Goal: Information Seeking & Learning: Learn about a topic

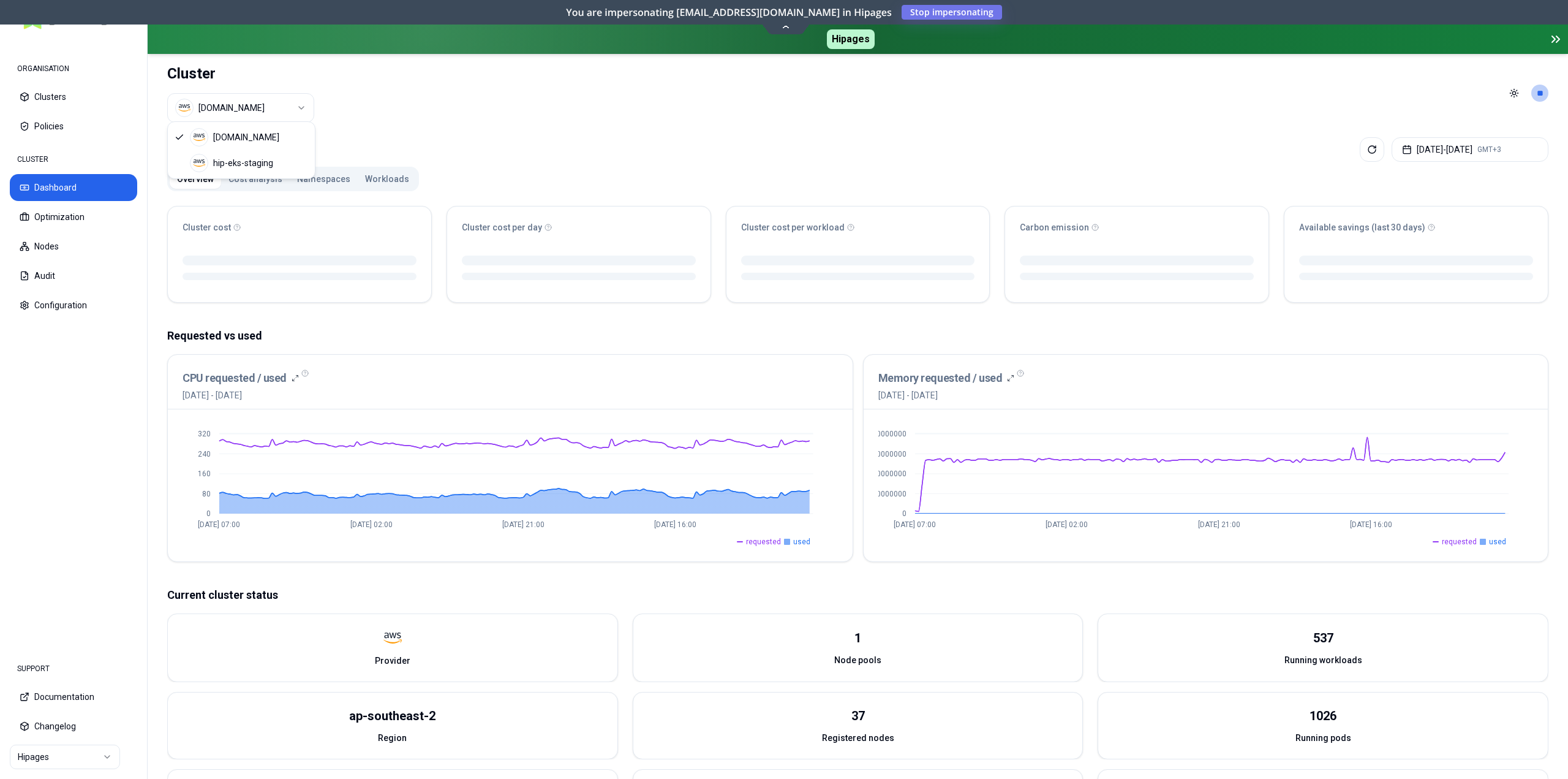
click at [246, 101] on html "ORGANISATION Clusters Policies CLUSTER Dashboard Optimization Nodes Audit Confi…" at bounding box center [784, 389] width 1568 height 779
click at [487, 109] on html "ORGANISATION Clusters Policies CLUSTER Dashboard Optimization Nodes Audit Confi…" at bounding box center [784, 389] width 1568 height 779
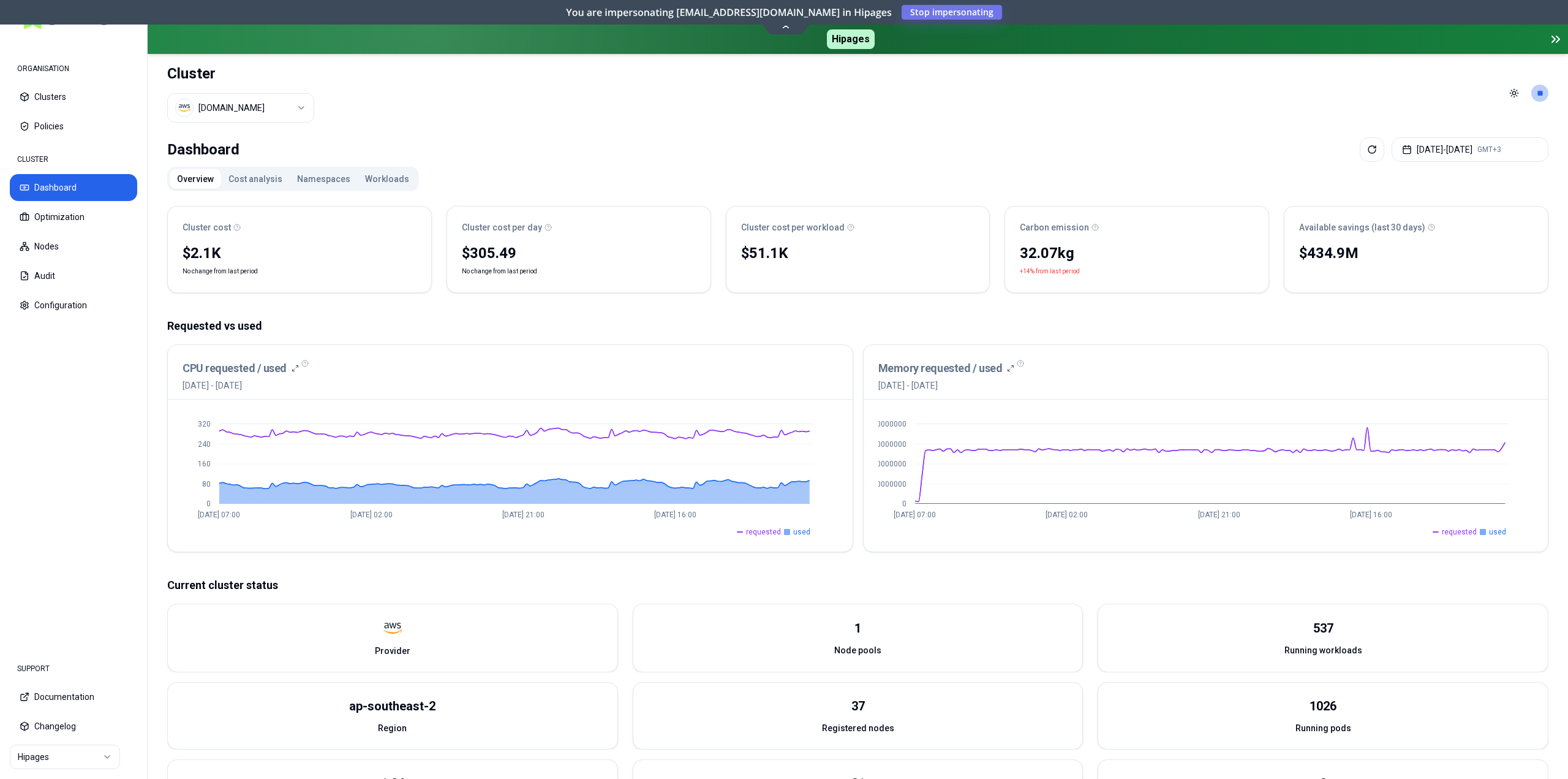
click at [1454, 530] on span "requested" at bounding box center [1459, 532] width 35 height 10
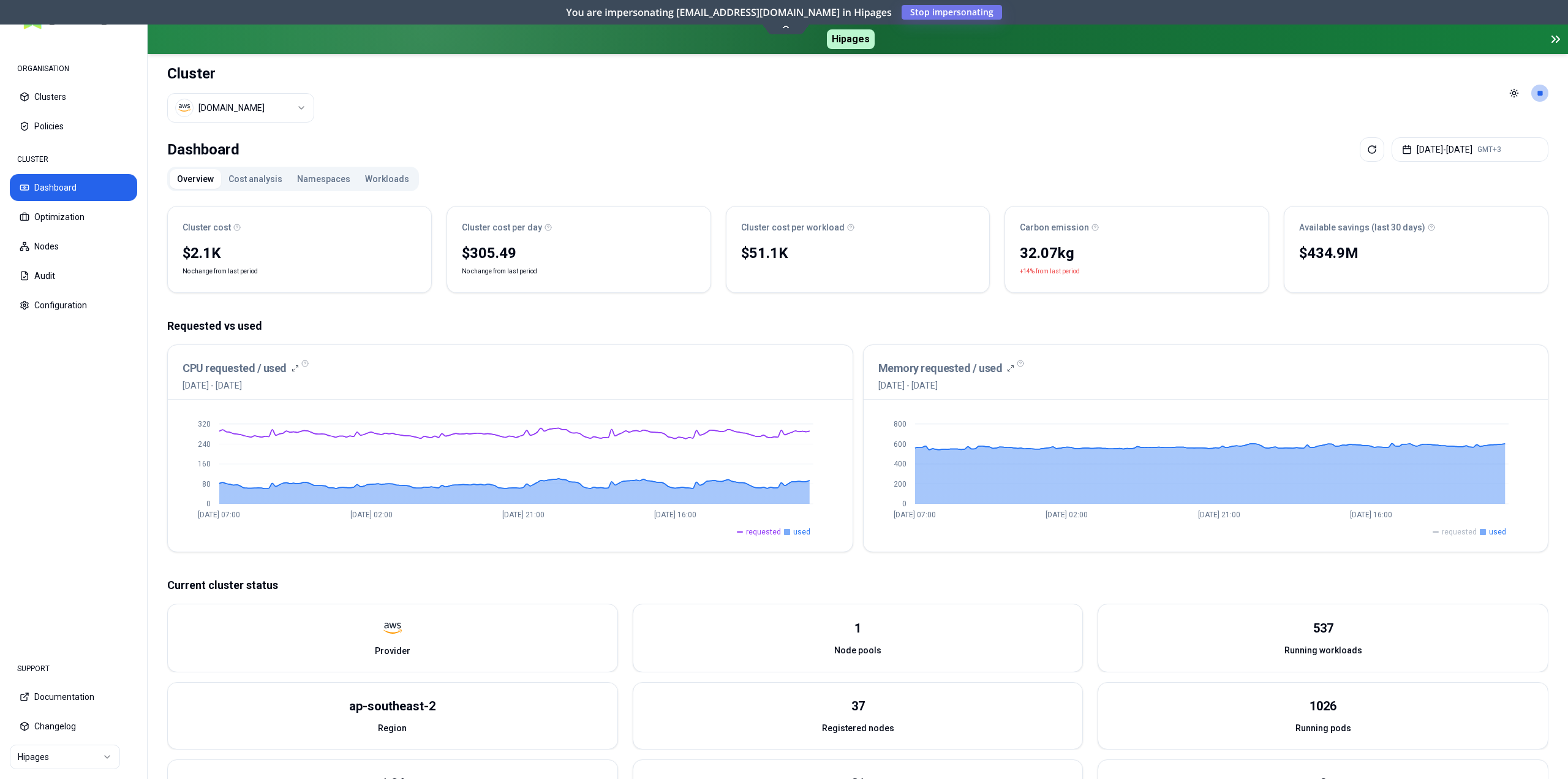
click at [1454, 530] on span "requested" at bounding box center [1459, 532] width 35 height 10
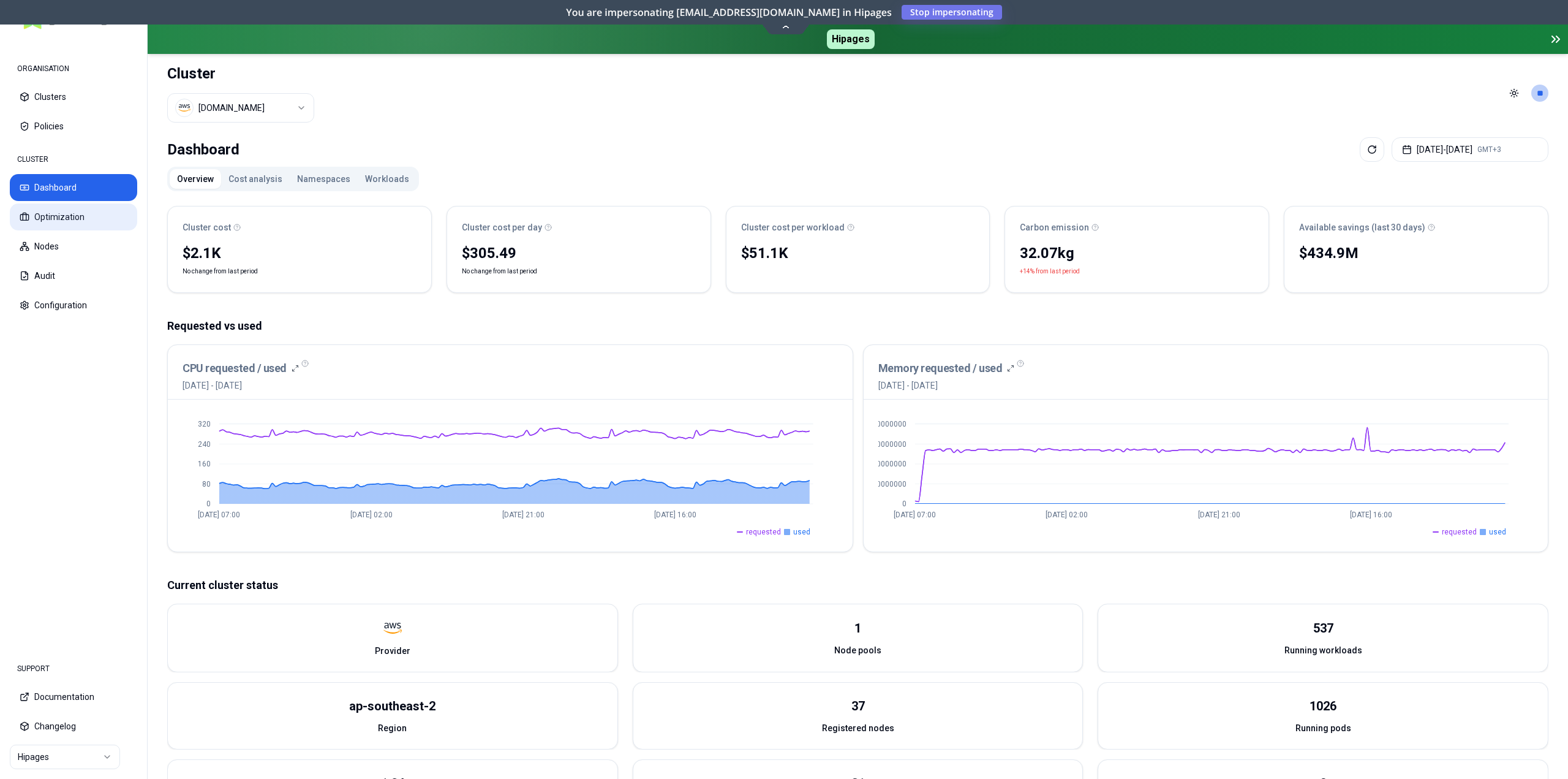
click at [65, 215] on button "Optimization" at bounding box center [73, 217] width 127 height 27
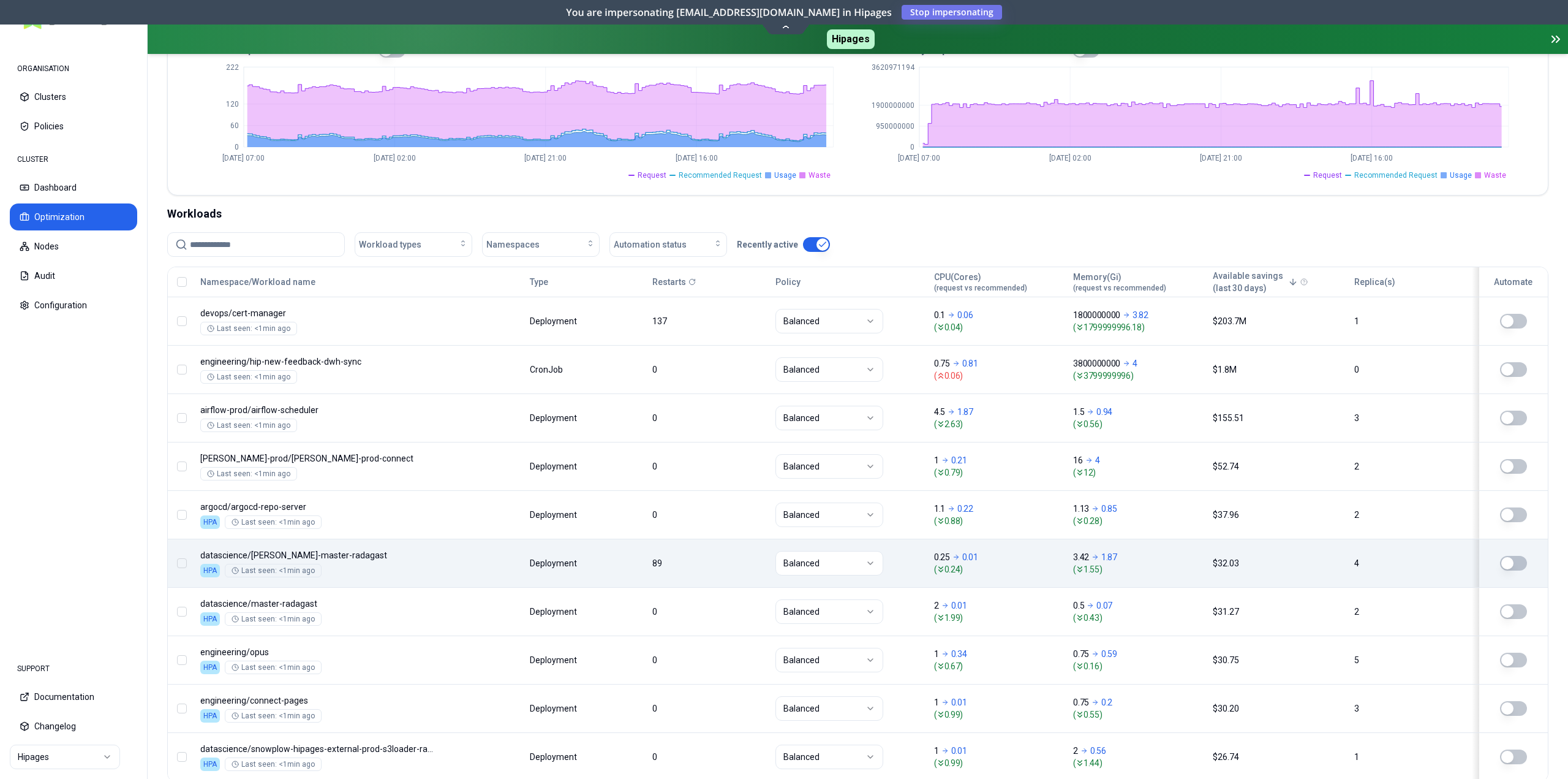
scroll to position [368, 0]
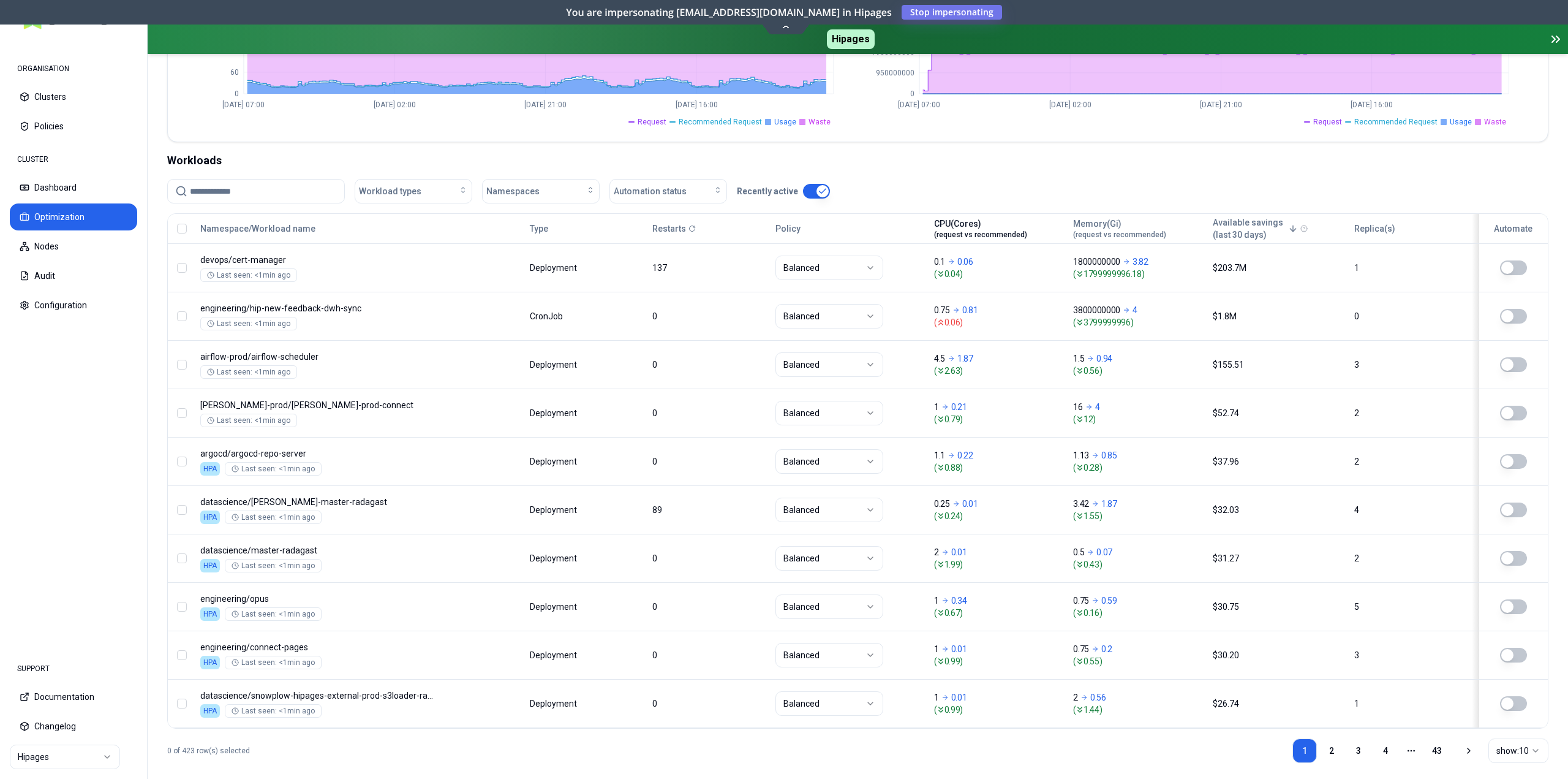
click at [999, 224] on div "CPU(Cores) (request vs recommended)" at bounding box center [981, 228] width 93 height 22
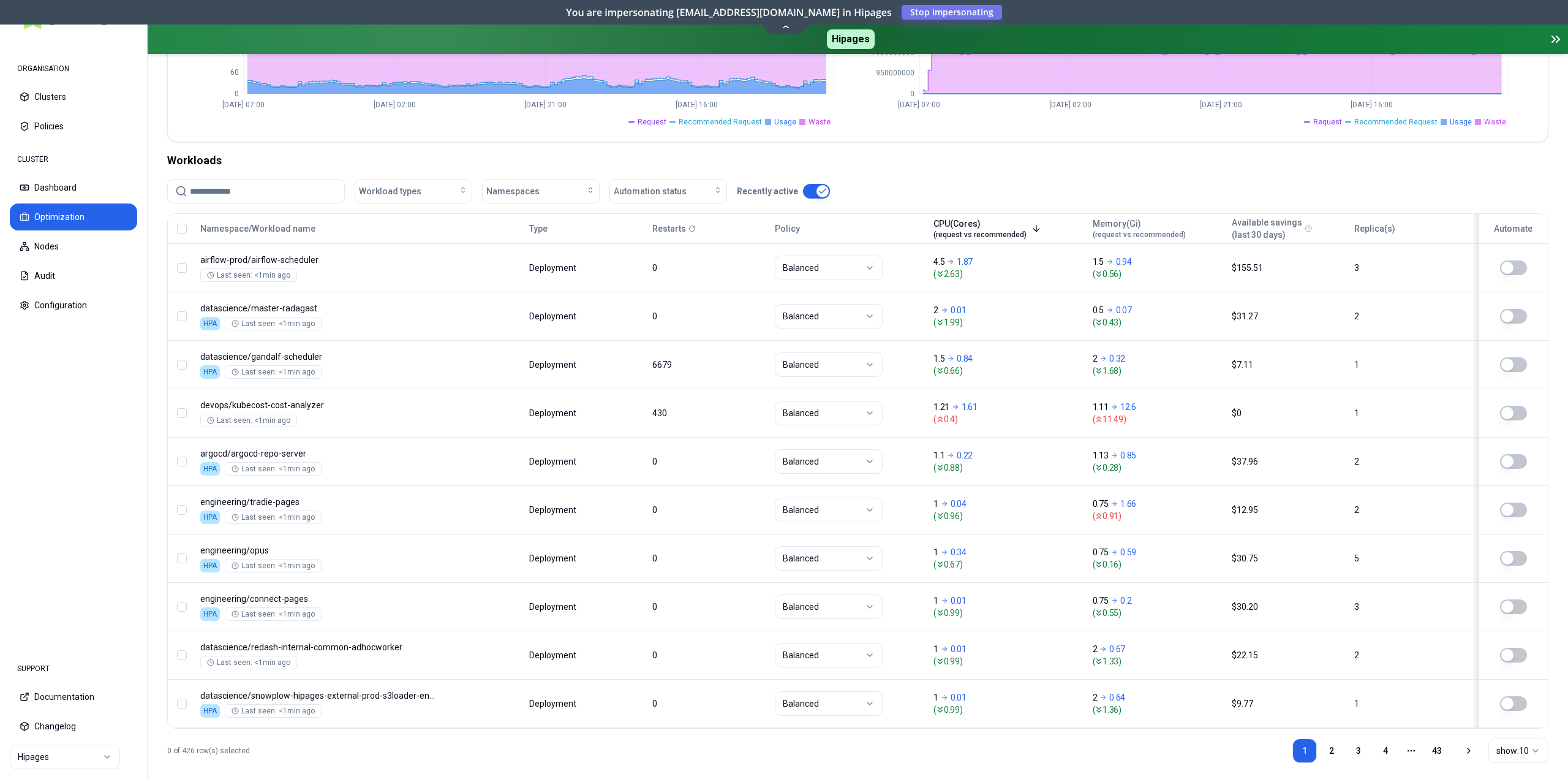
click at [1041, 224] on icon at bounding box center [1037, 229] width 10 height 10
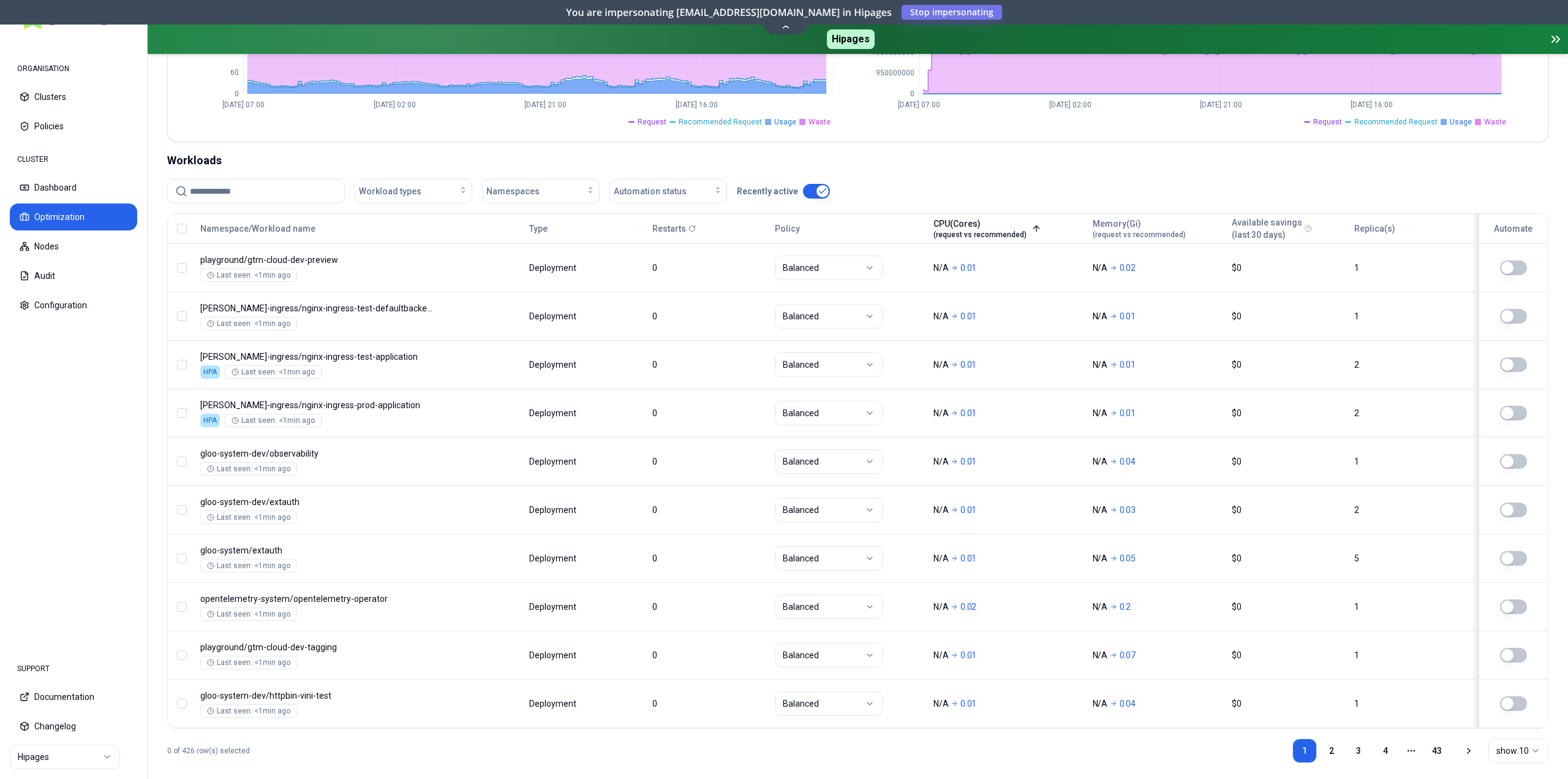
click at [1032, 226] on icon at bounding box center [1037, 229] width 10 height 10
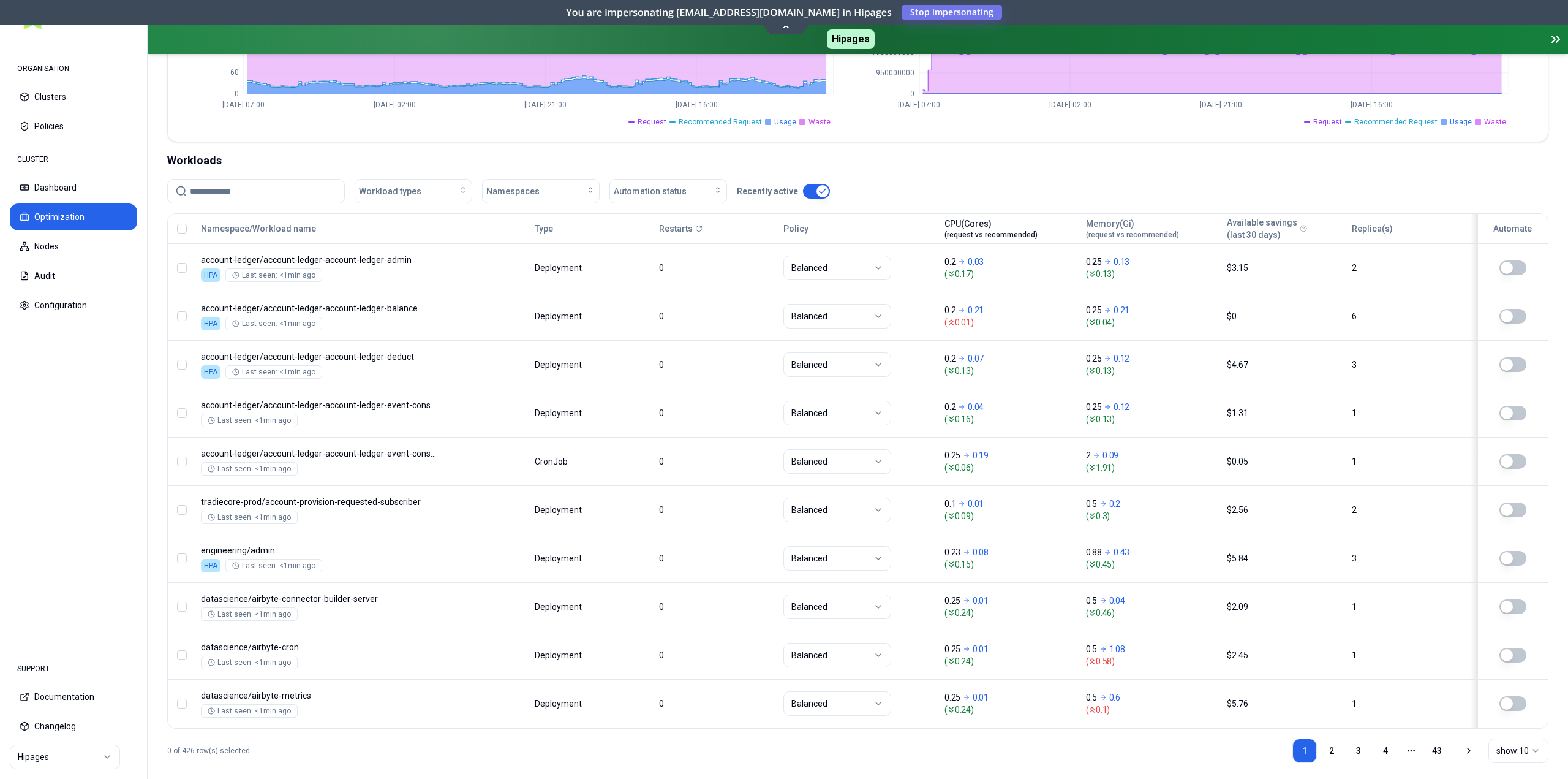
click at [1011, 223] on div "CPU(Cores) (request vs recommended)" at bounding box center [991, 228] width 93 height 22
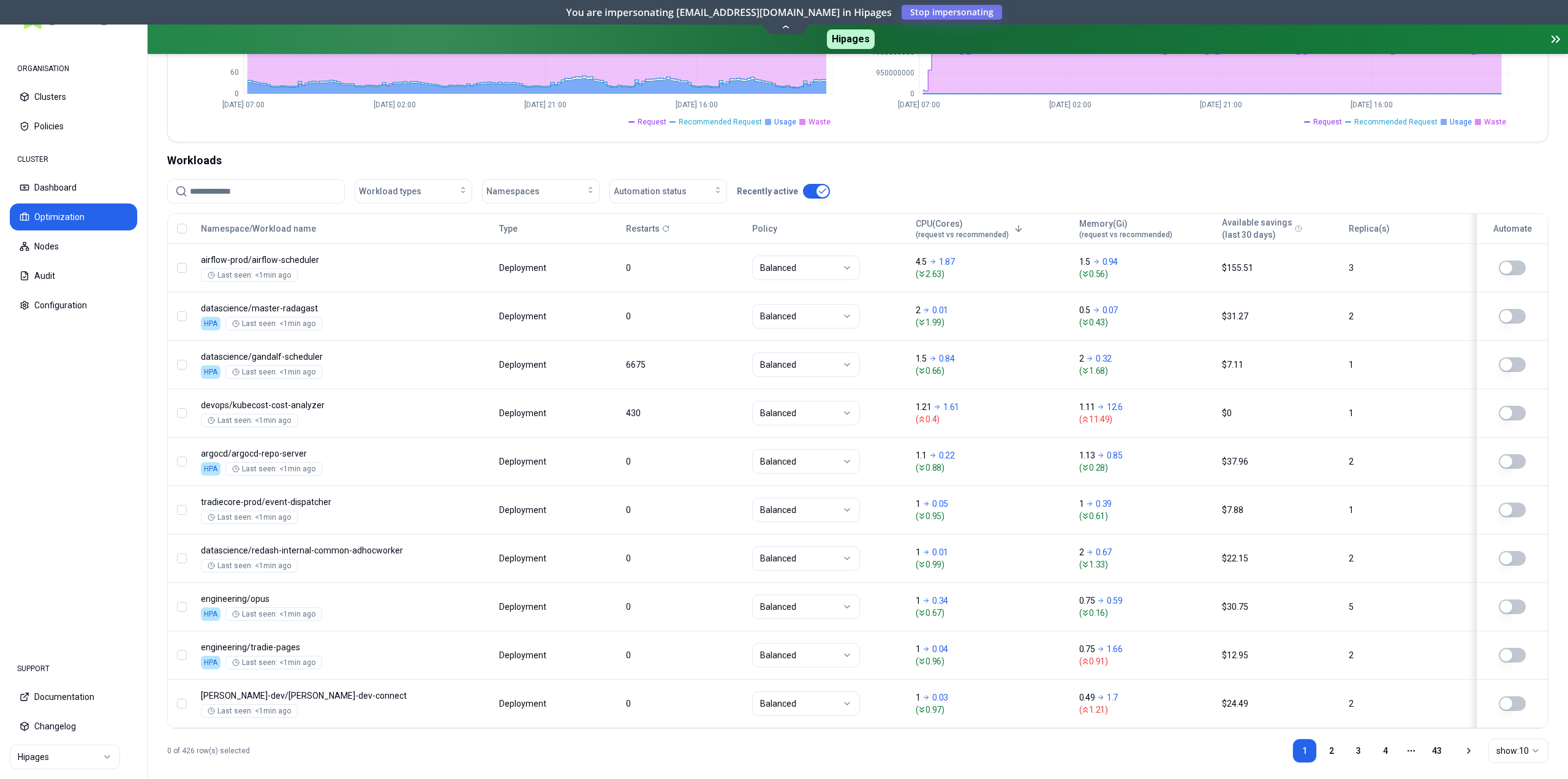
click at [1014, 224] on icon at bounding box center [1019, 229] width 10 height 10
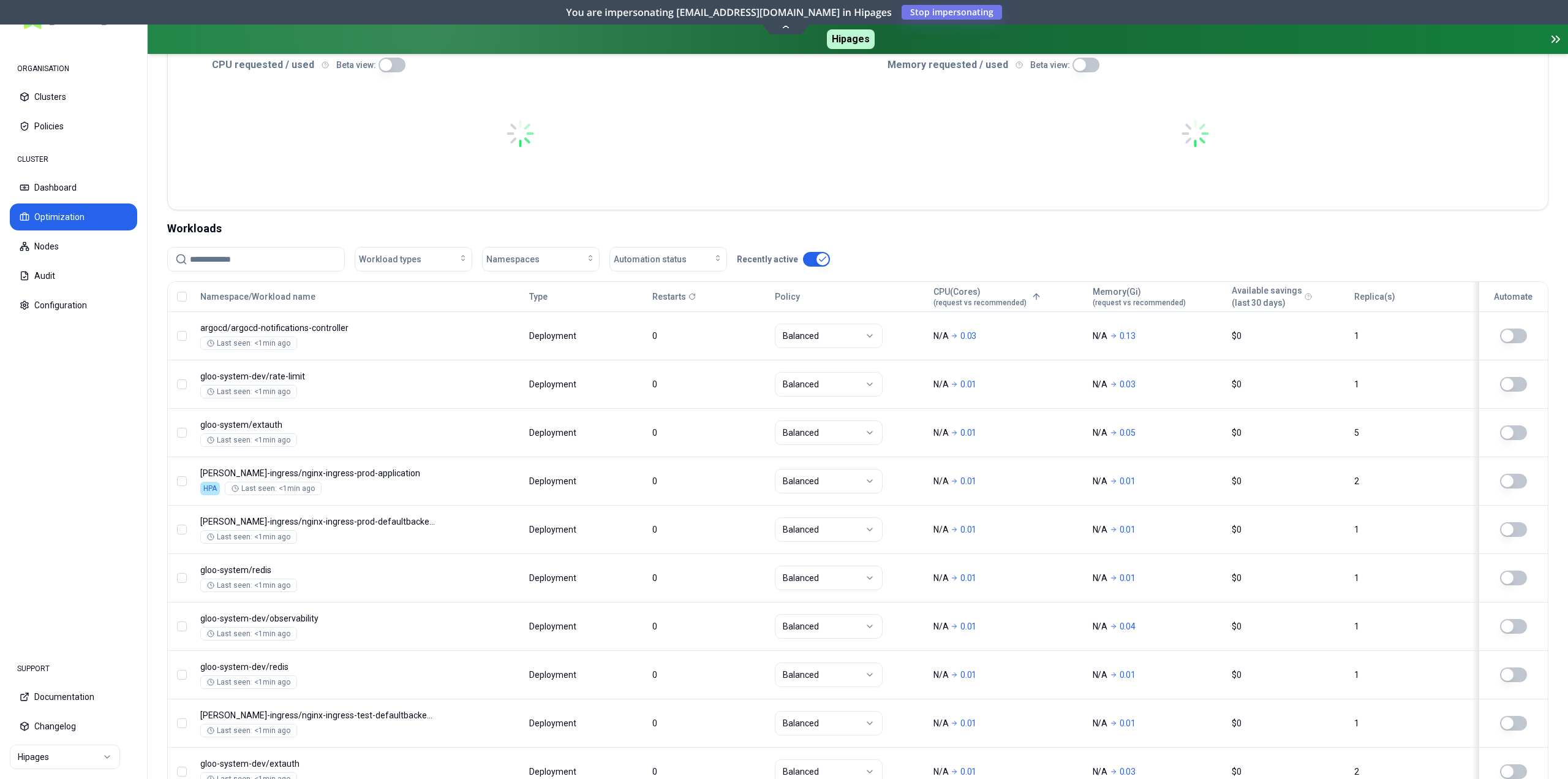
scroll to position [377, 0]
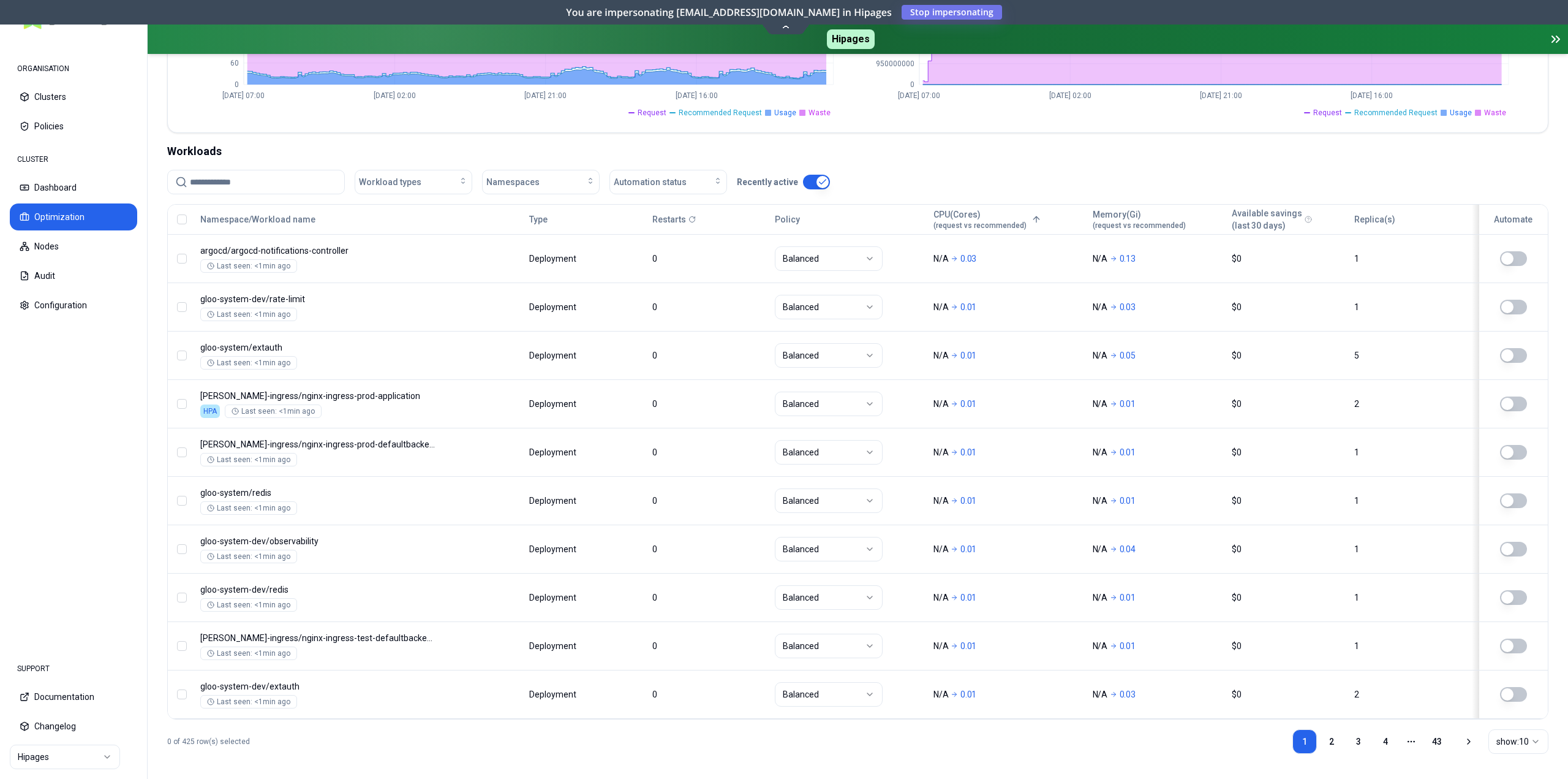
click at [460, 354] on body "ORGANISATION Clusters Policies CLUSTER Dashboard Optimization Nodes Audit Confi…" at bounding box center [784, 389] width 1568 height 779
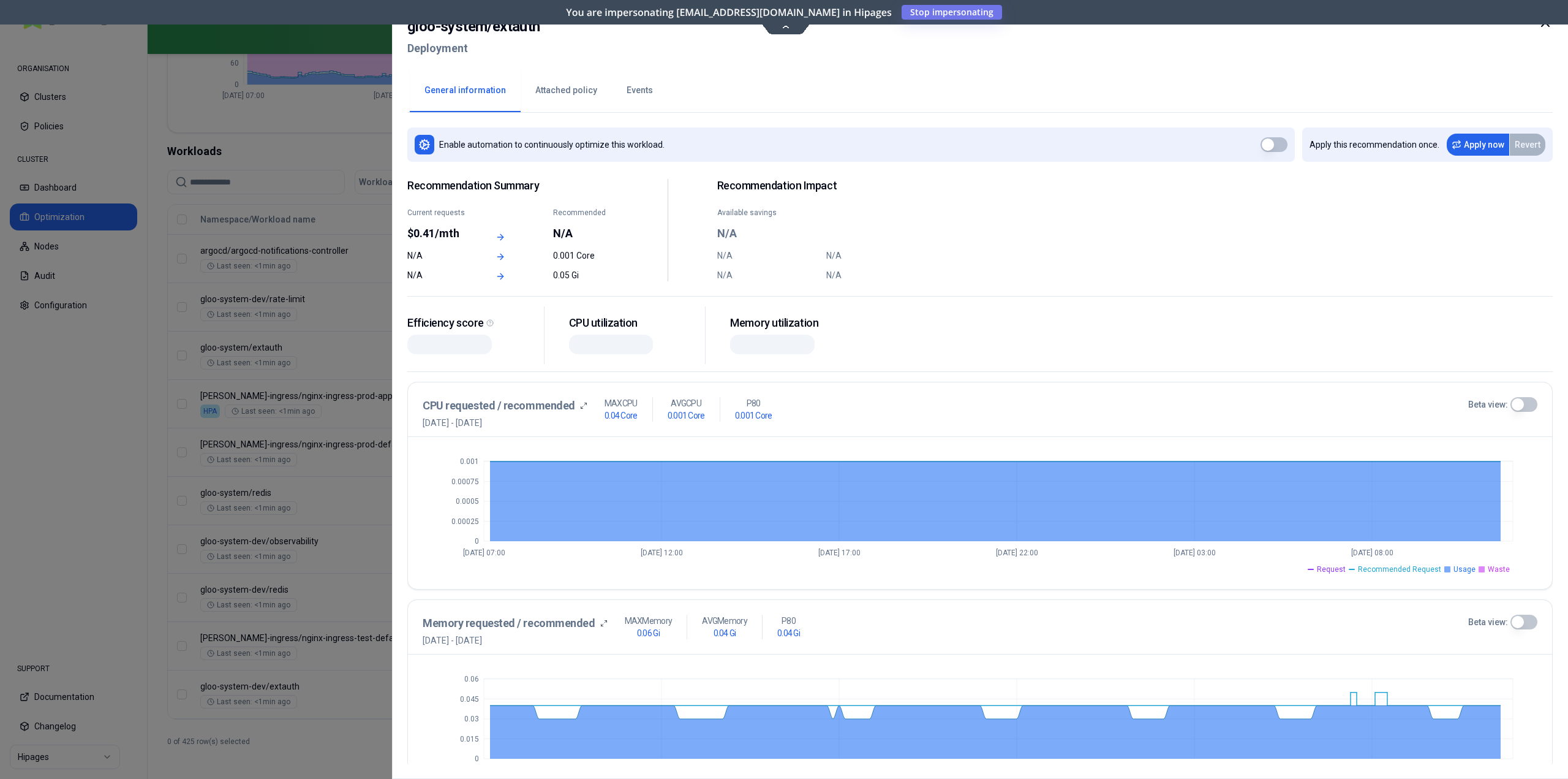
scroll to position [184, 0]
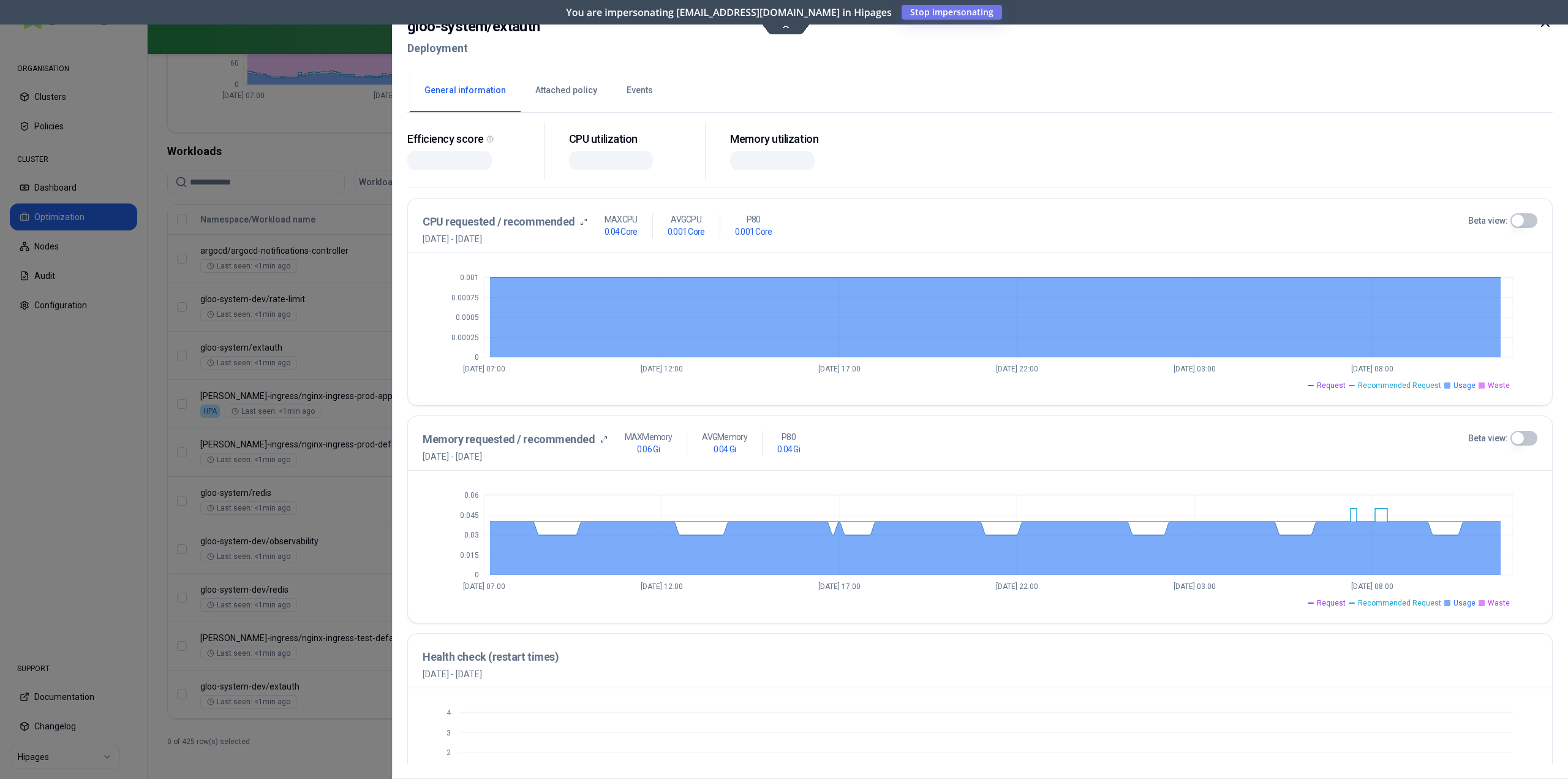
click at [1462, 605] on span "Usage" at bounding box center [1464, 603] width 22 height 10
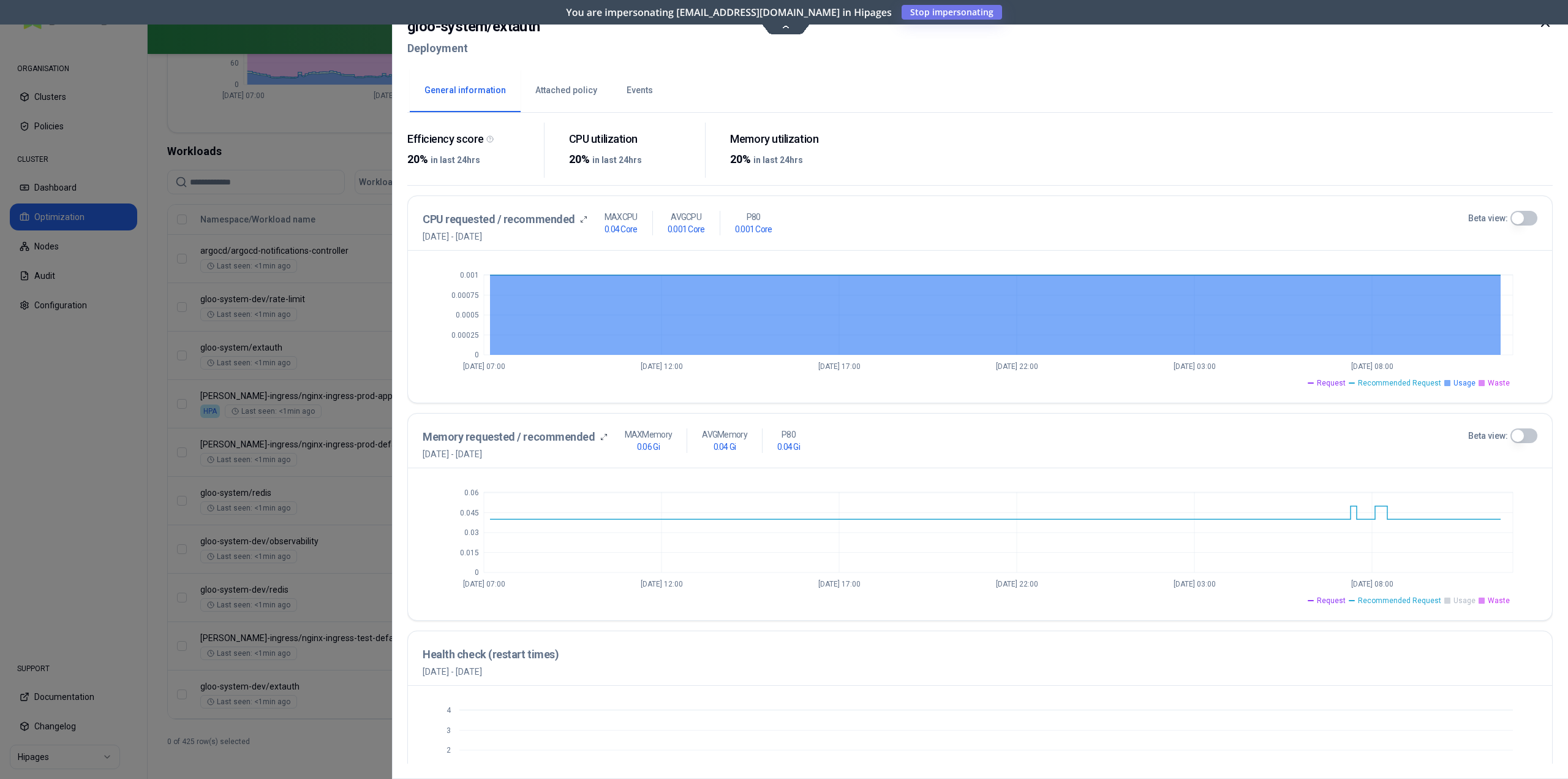
click at [1491, 602] on span "Waste" at bounding box center [1498, 601] width 22 height 10
click at [1399, 606] on div "0 0.015 0.03 0.045 0.06 [DATE] 07:00 [DATE] 12:00 [DATE] 17:00 [DATE] 22:00 [DA…" at bounding box center [980, 544] width 1144 height 152
click at [1371, 599] on span "Recommended Request" at bounding box center [1400, 601] width 84 height 10
click at [1336, 599] on span "Request" at bounding box center [1331, 601] width 29 height 10
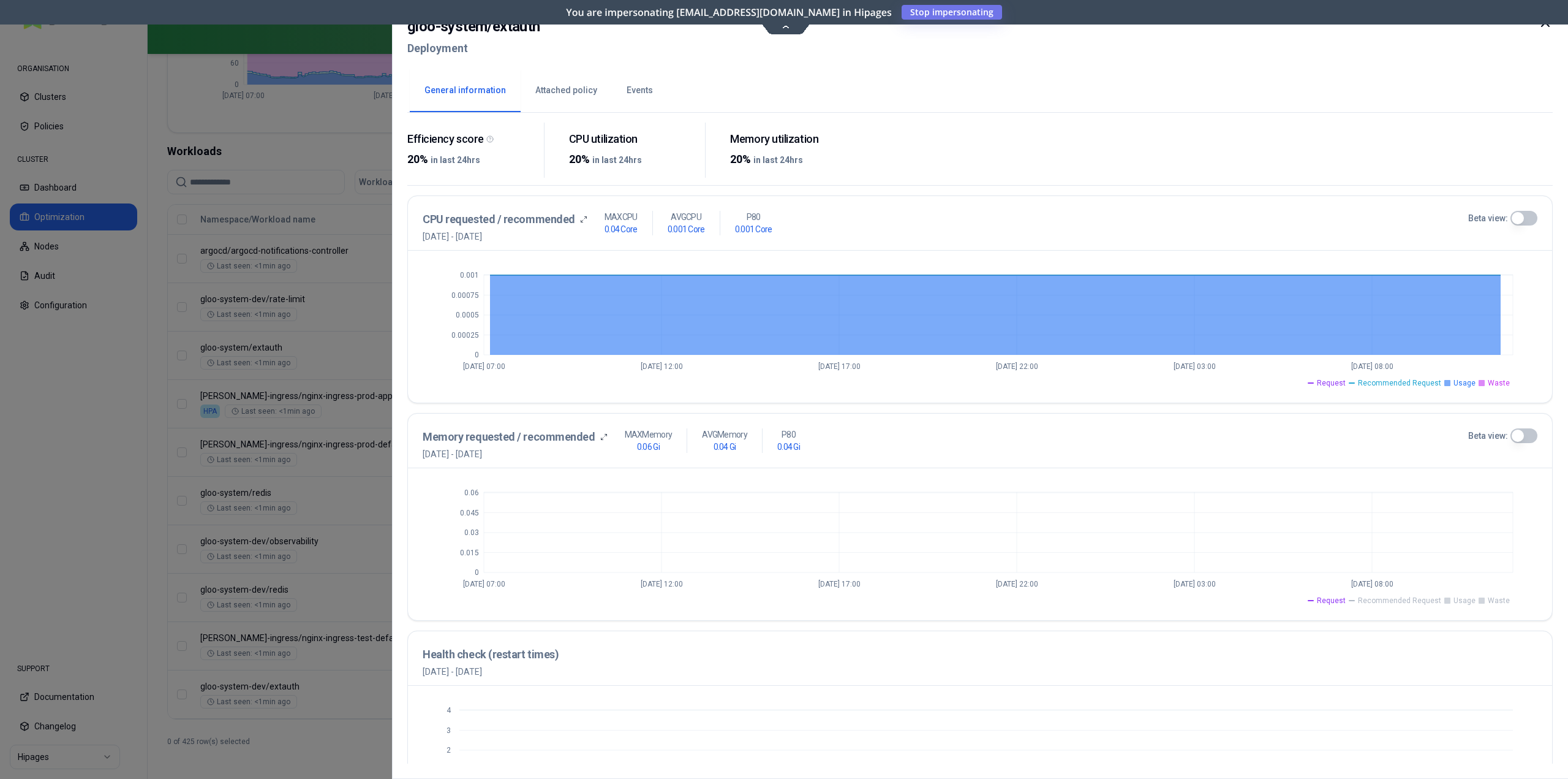
click at [1378, 603] on span "Recommended Request" at bounding box center [1400, 601] width 84 height 10
click at [1341, 383] on span "Request" at bounding box center [1331, 383] width 29 height 10
click at [1393, 383] on span "Recommended Request" at bounding box center [1400, 383] width 84 height 10
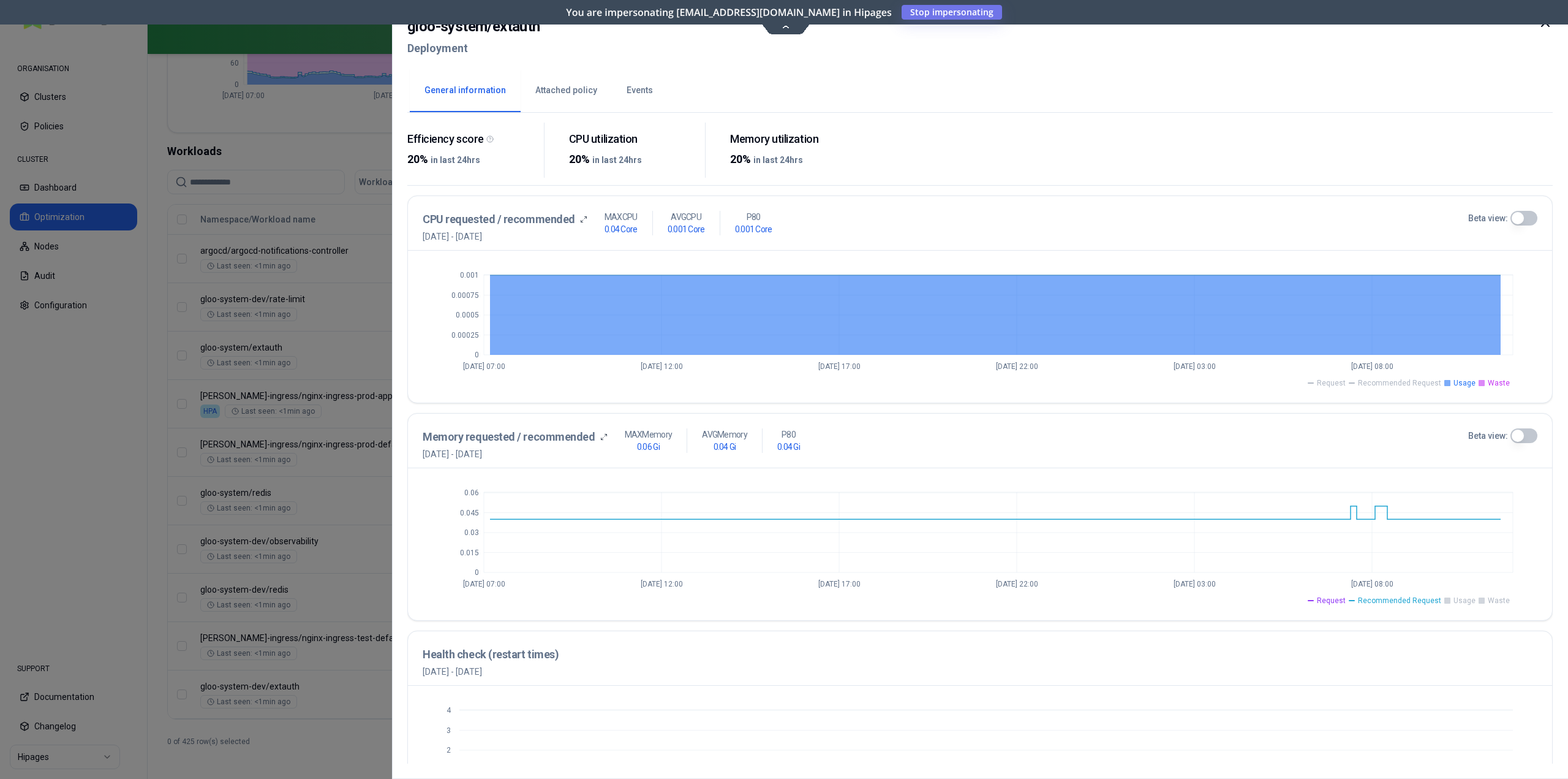
click at [303, 347] on div at bounding box center [784, 389] width 1568 height 779
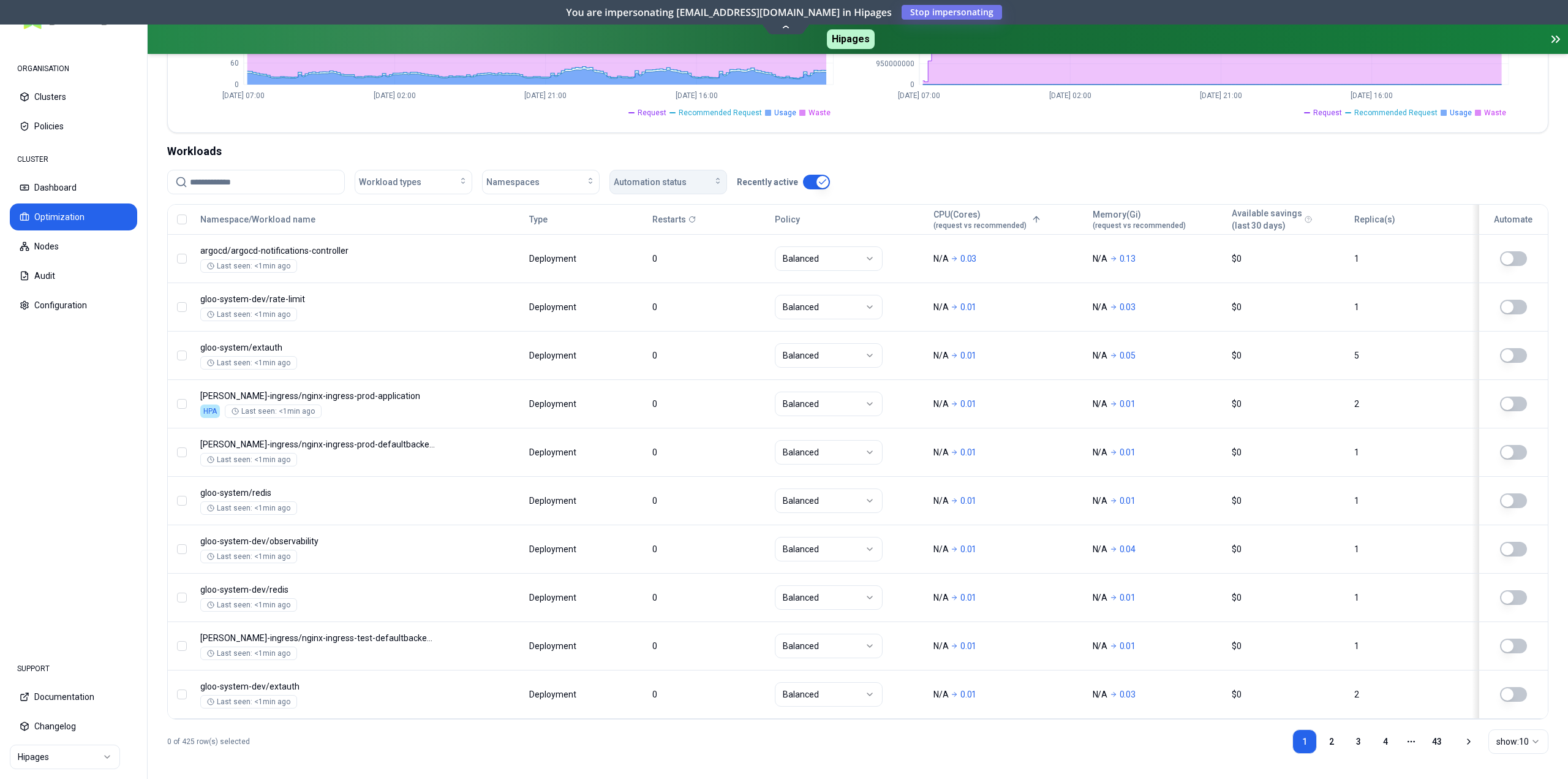
click at [689, 182] on div "Automation status" at bounding box center [668, 182] width 109 height 13
click at [663, 212] on div "on" at bounding box center [670, 205] width 116 height 19
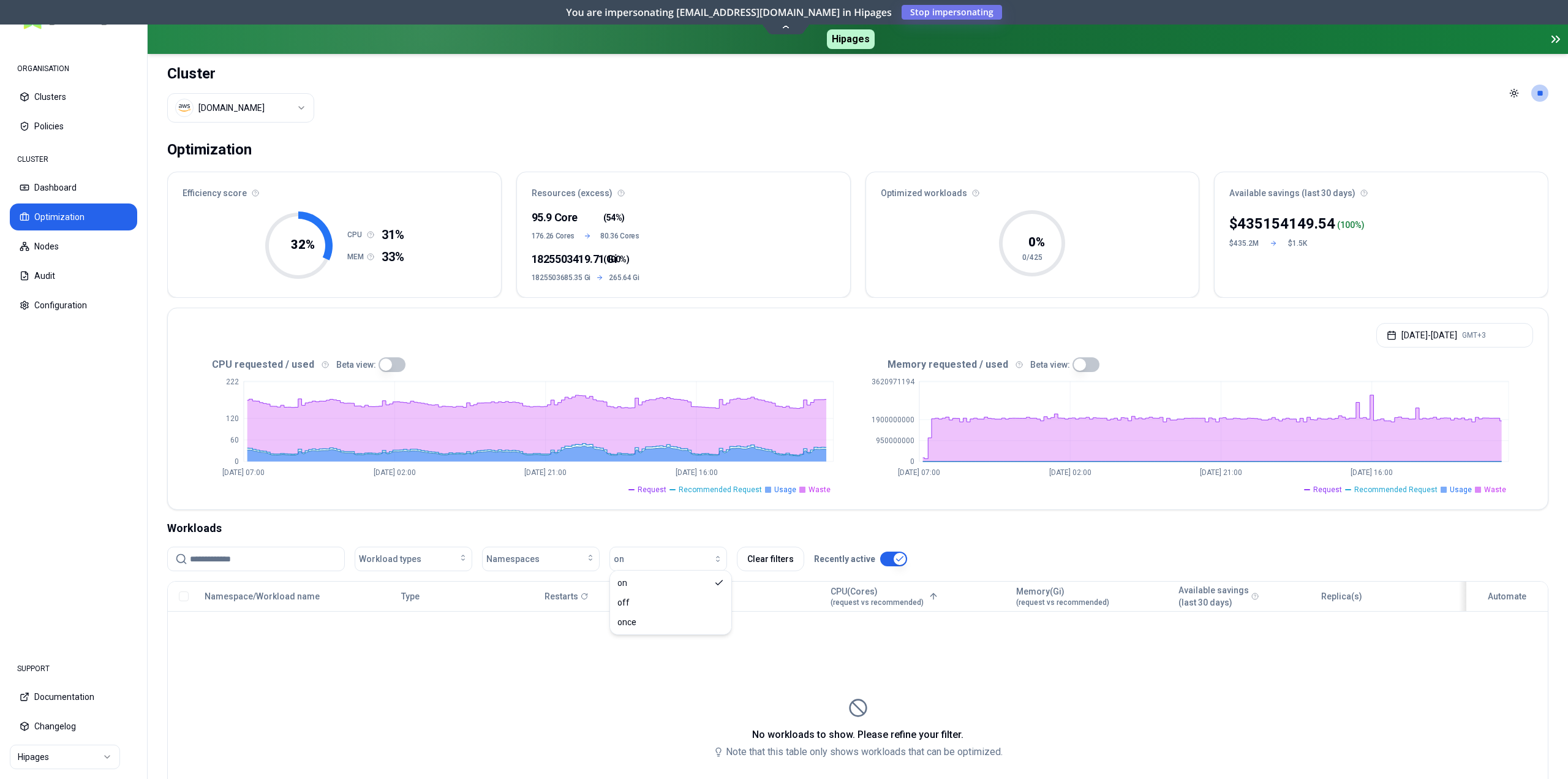
click at [234, 106] on html "ORGANISATION Clusters Policies CLUSTER Dashboard Optimization Nodes Audit Confi…" at bounding box center [784, 389] width 1568 height 779
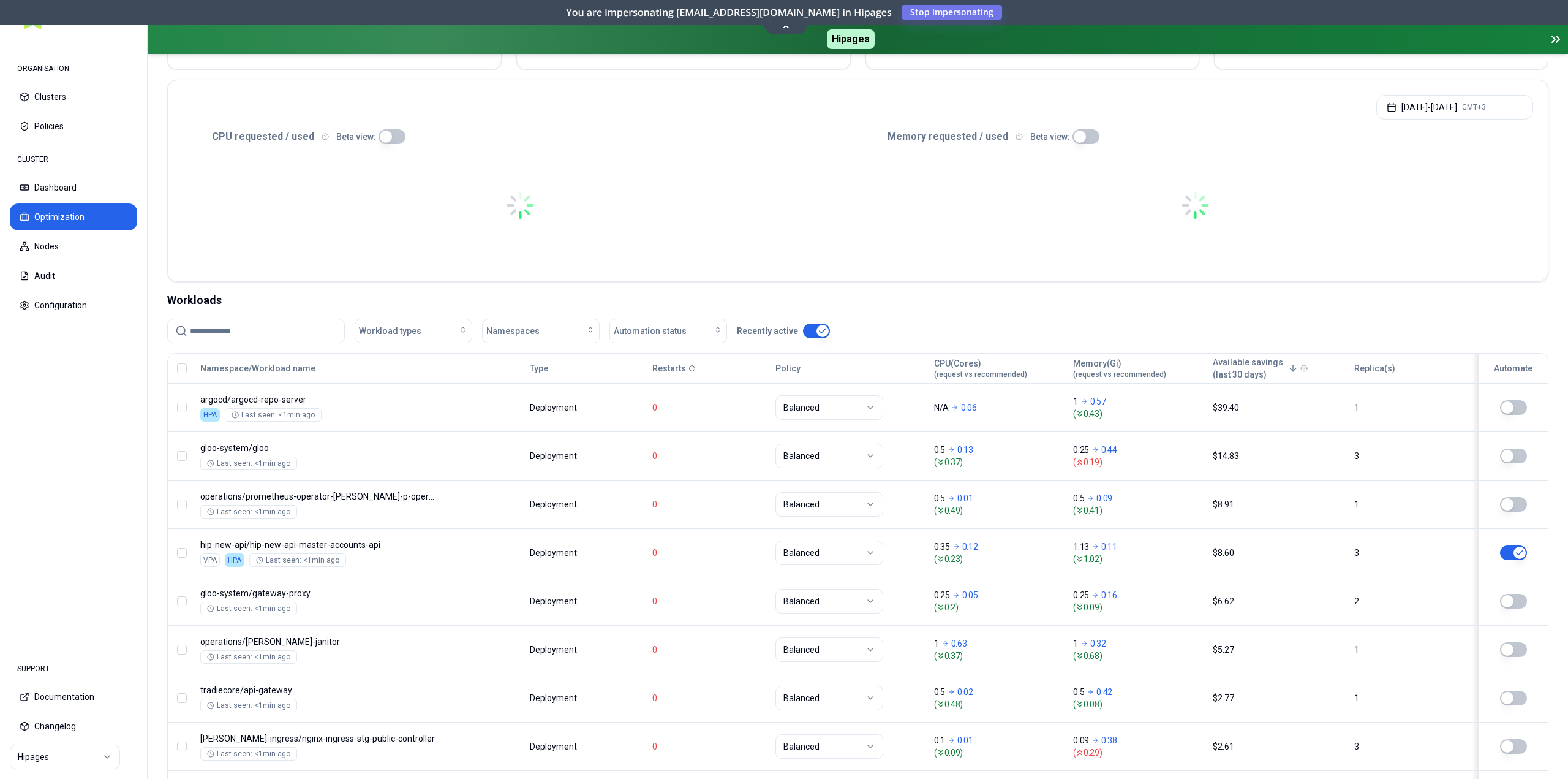
scroll to position [307, 0]
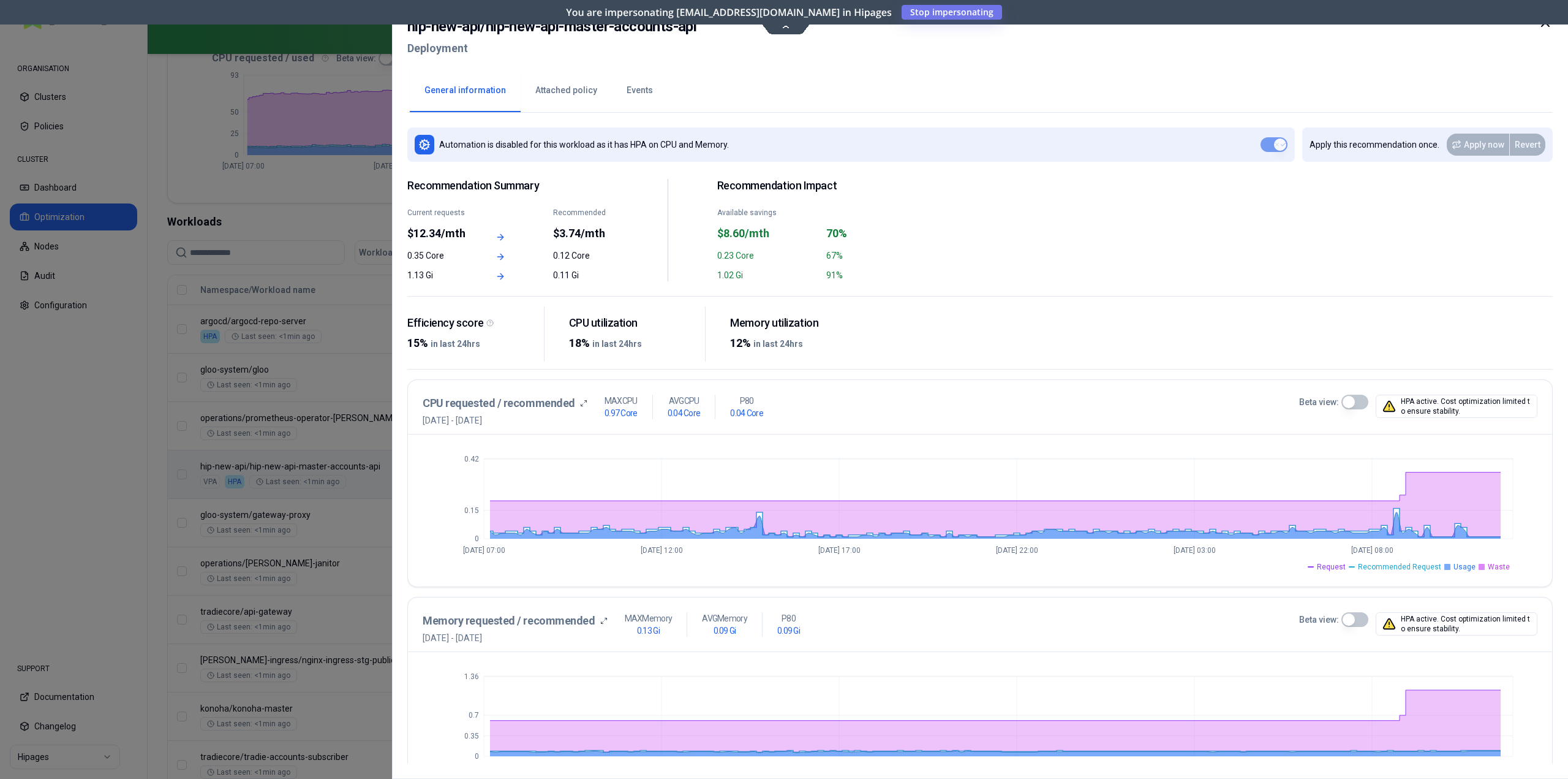
click at [1498, 568] on span "Waste" at bounding box center [1498, 567] width 22 height 10
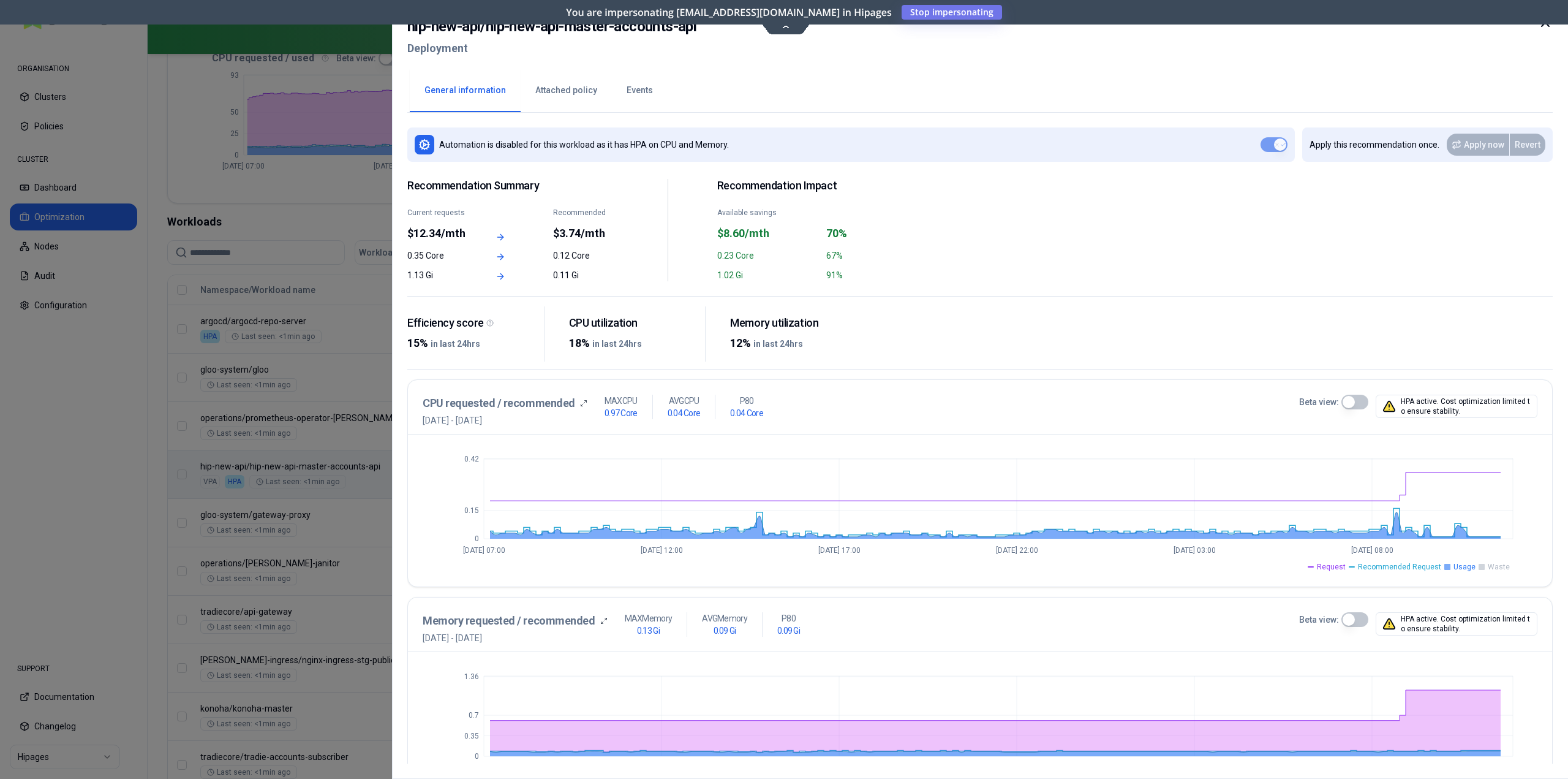
click at [1461, 569] on span "Usage" at bounding box center [1464, 567] width 22 height 10
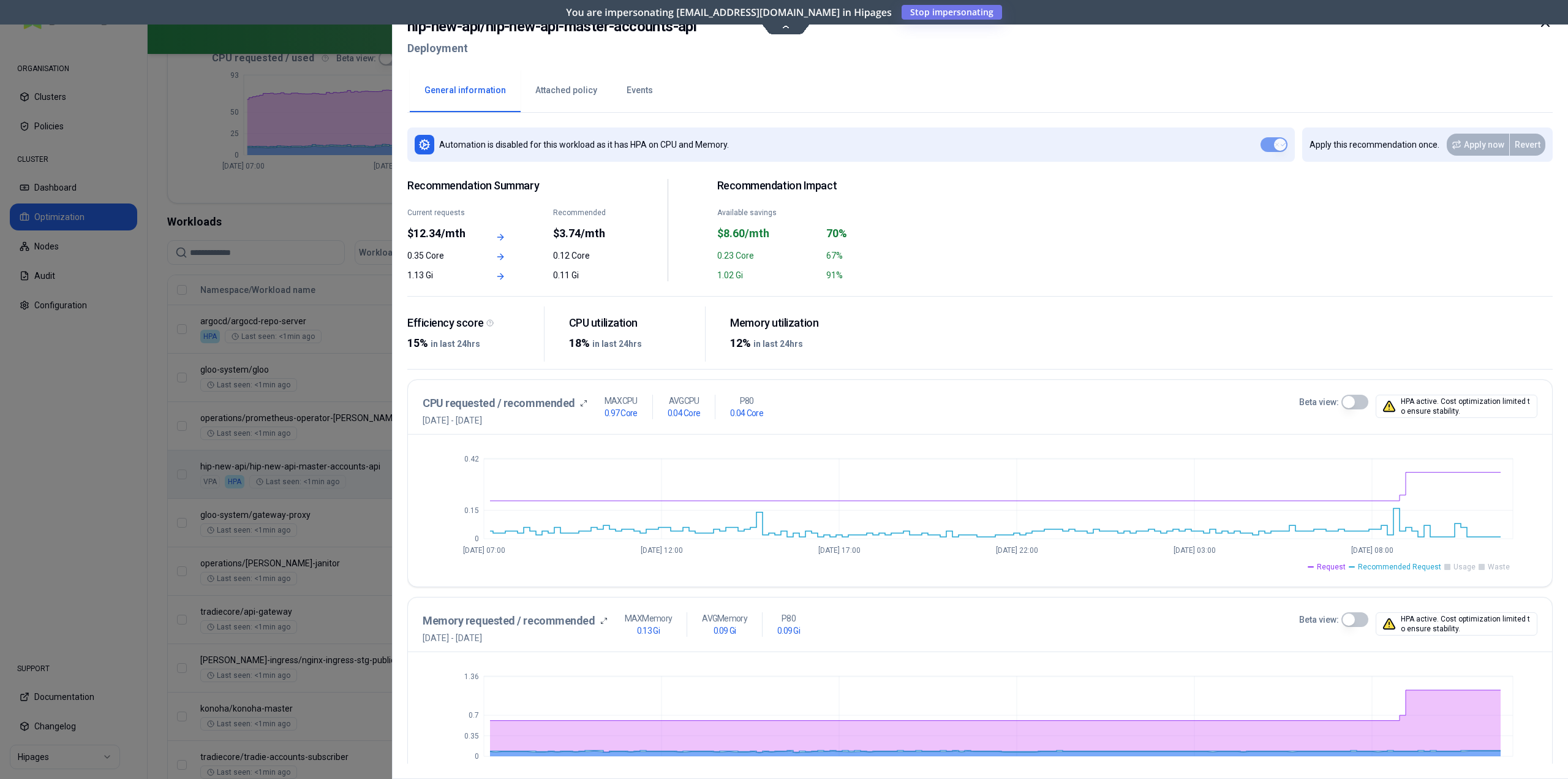
click at [1390, 570] on span "Recommended Request" at bounding box center [1400, 567] width 84 height 10
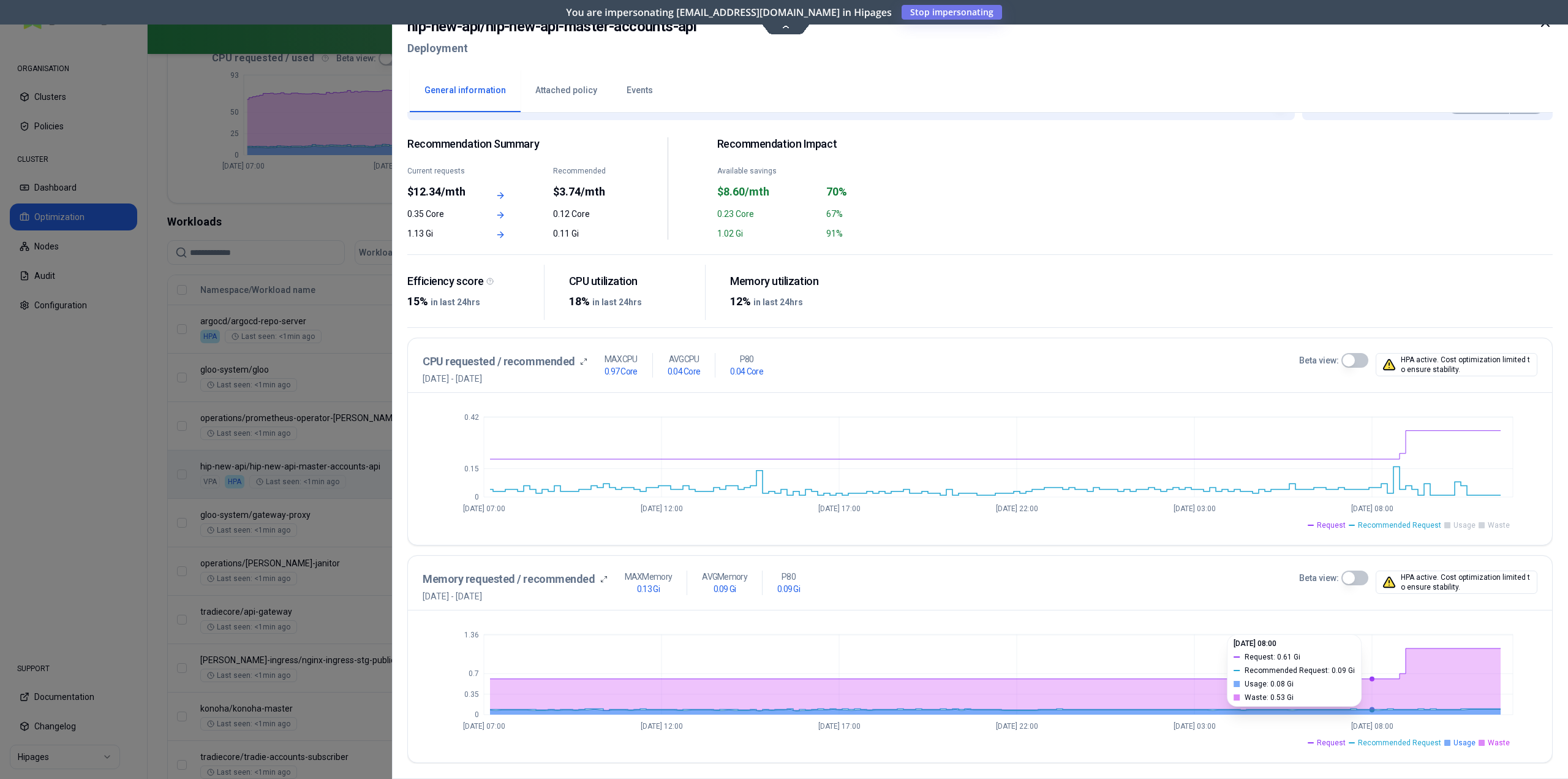
scroll to position [123, 0]
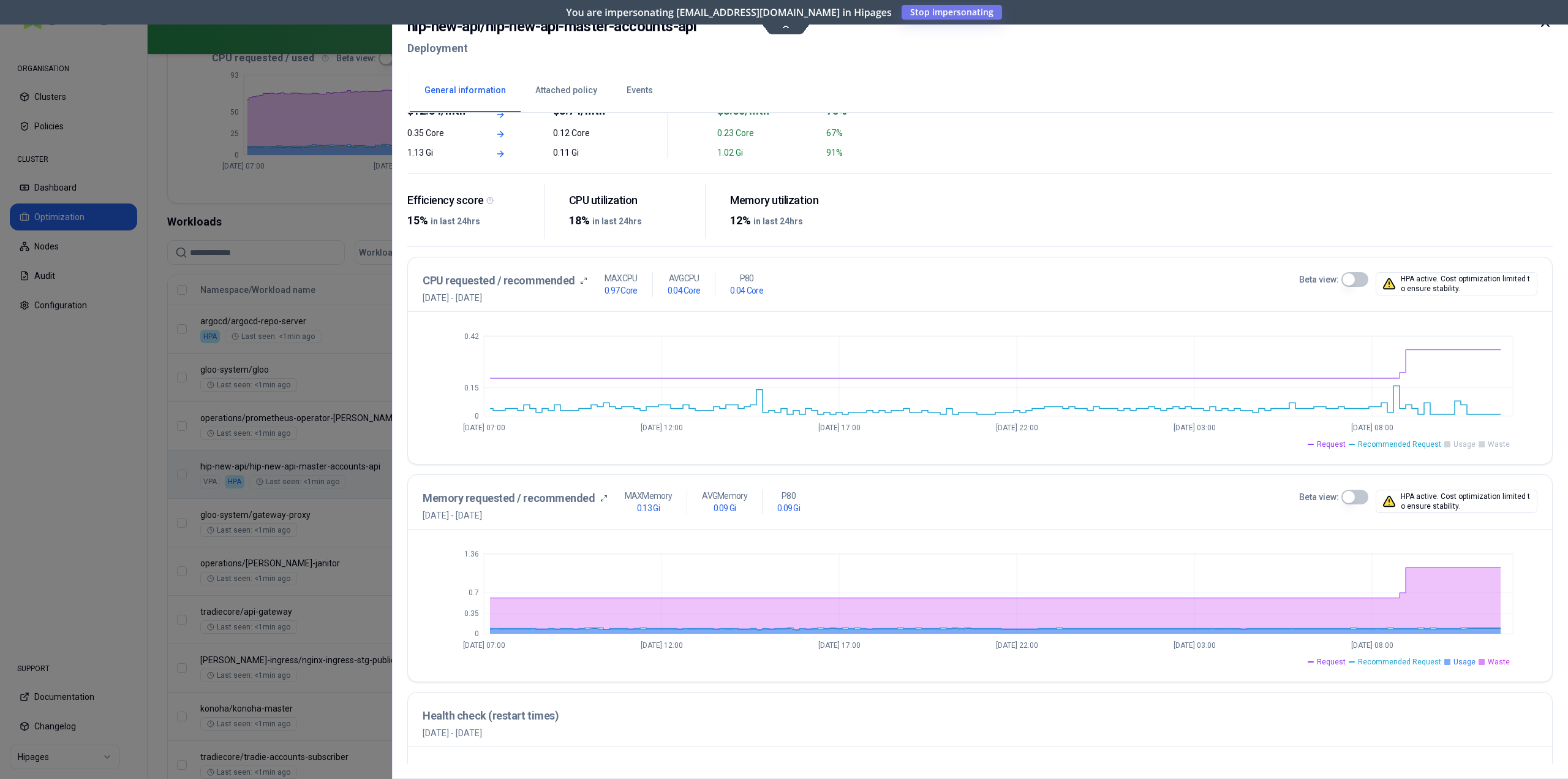
click at [1485, 662] on rect at bounding box center [1482, 662] width 6 height 6
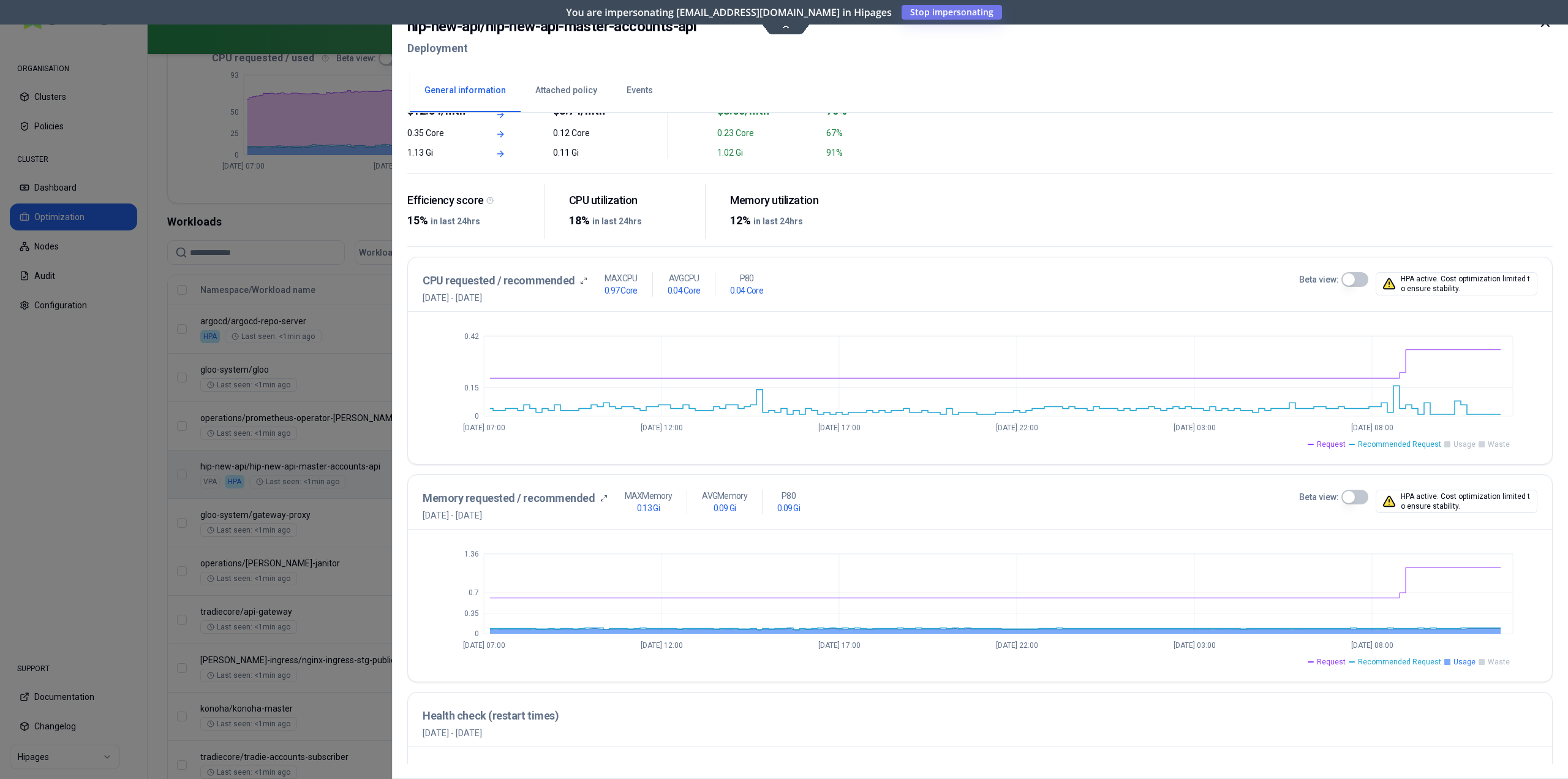
click at [1459, 663] on span "Usage" at bounding box center [1464, 662] width 22 height 10
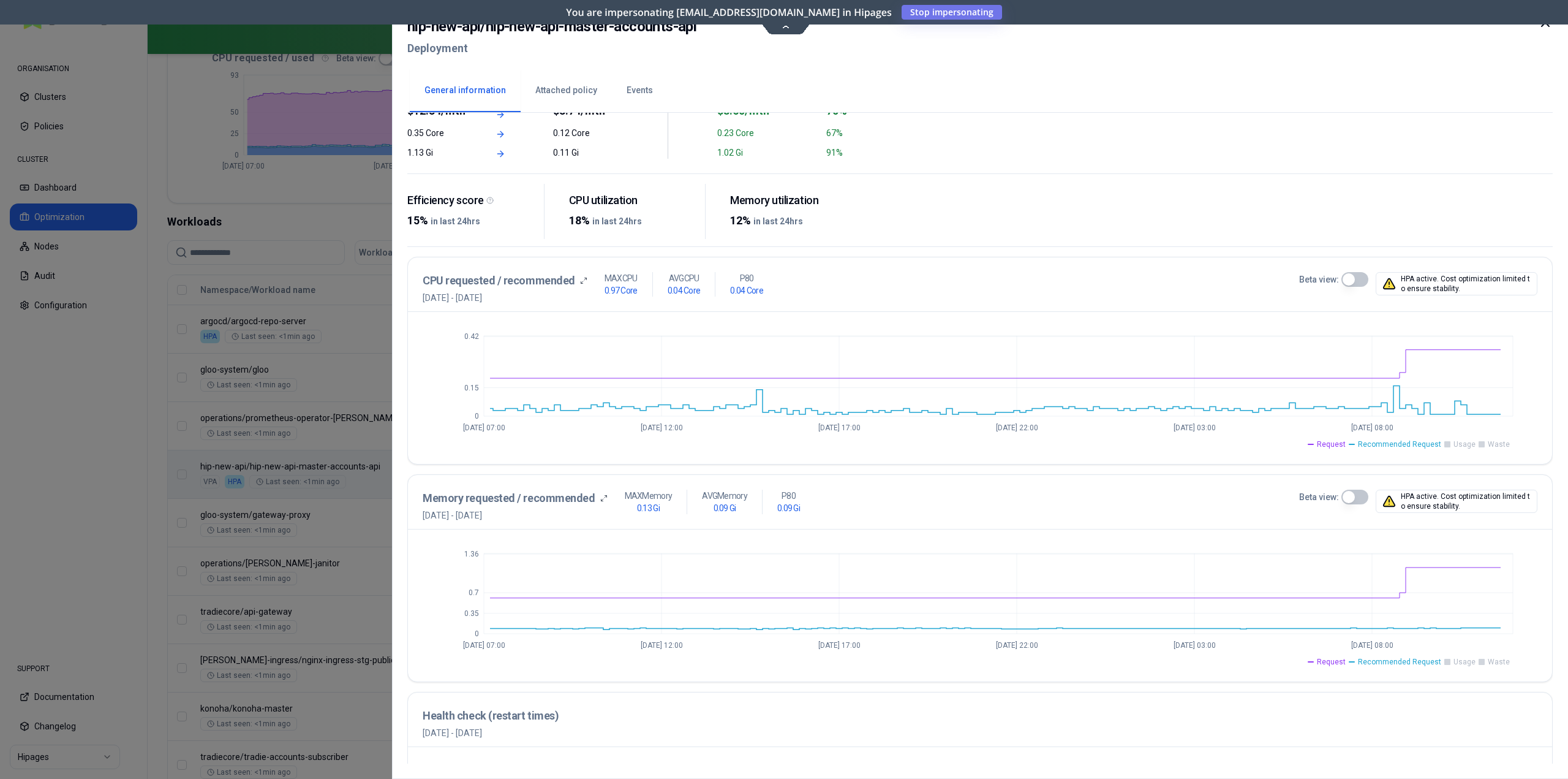
click at [1406, 663] on span "Recommended Request" at bounding box center [1400, 662] width 84 height 10
click at [1339, 663] on span "Request" at bounding box center [1331, 662] width 29 height 10
click at [1466, 445] on span "Usage" at bounding box center [1464, 444] width 22 height 10
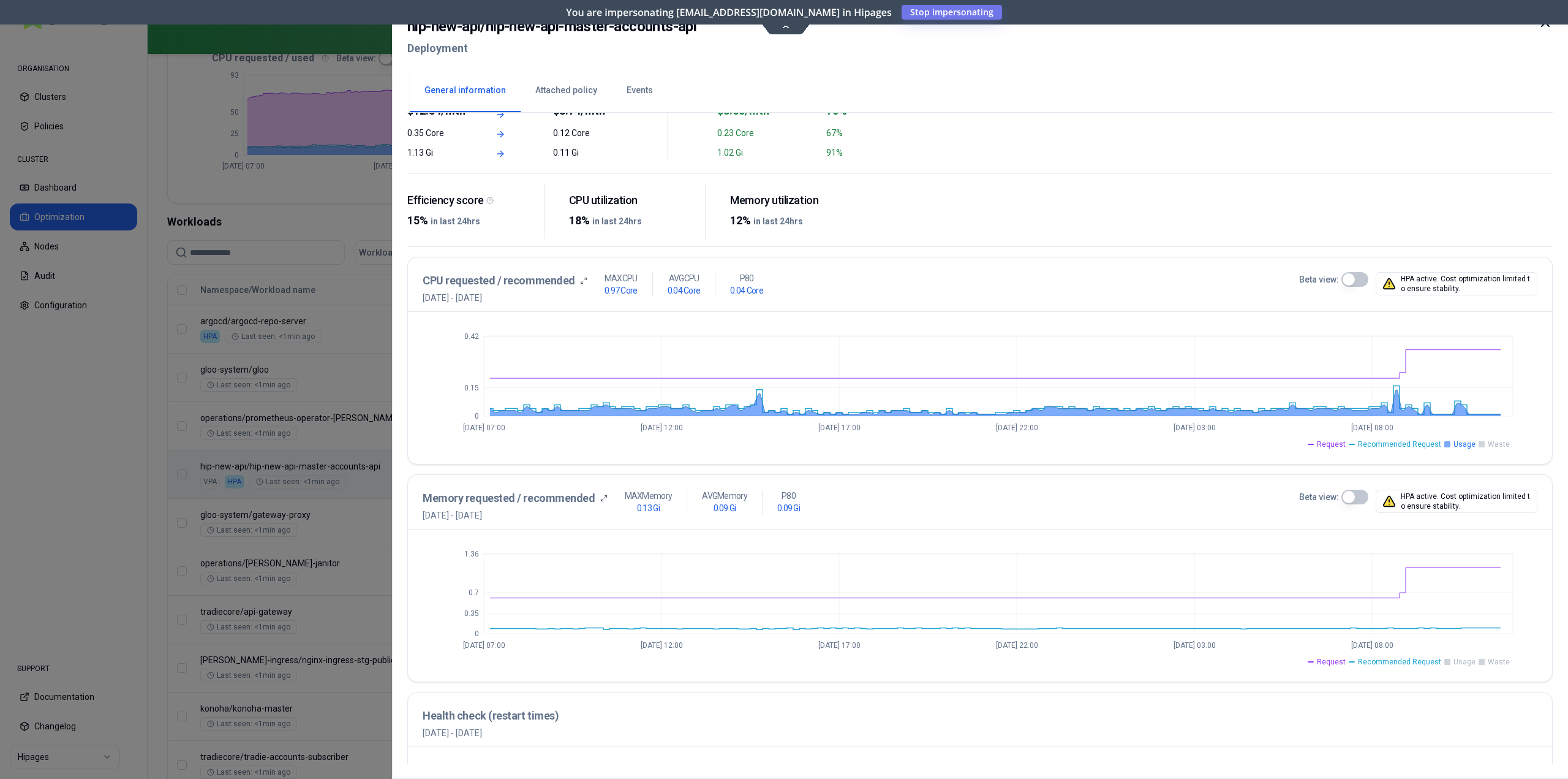
click at [1466, 445] on span "Usage" at bounding box center [1464, 444] width 22 height 10
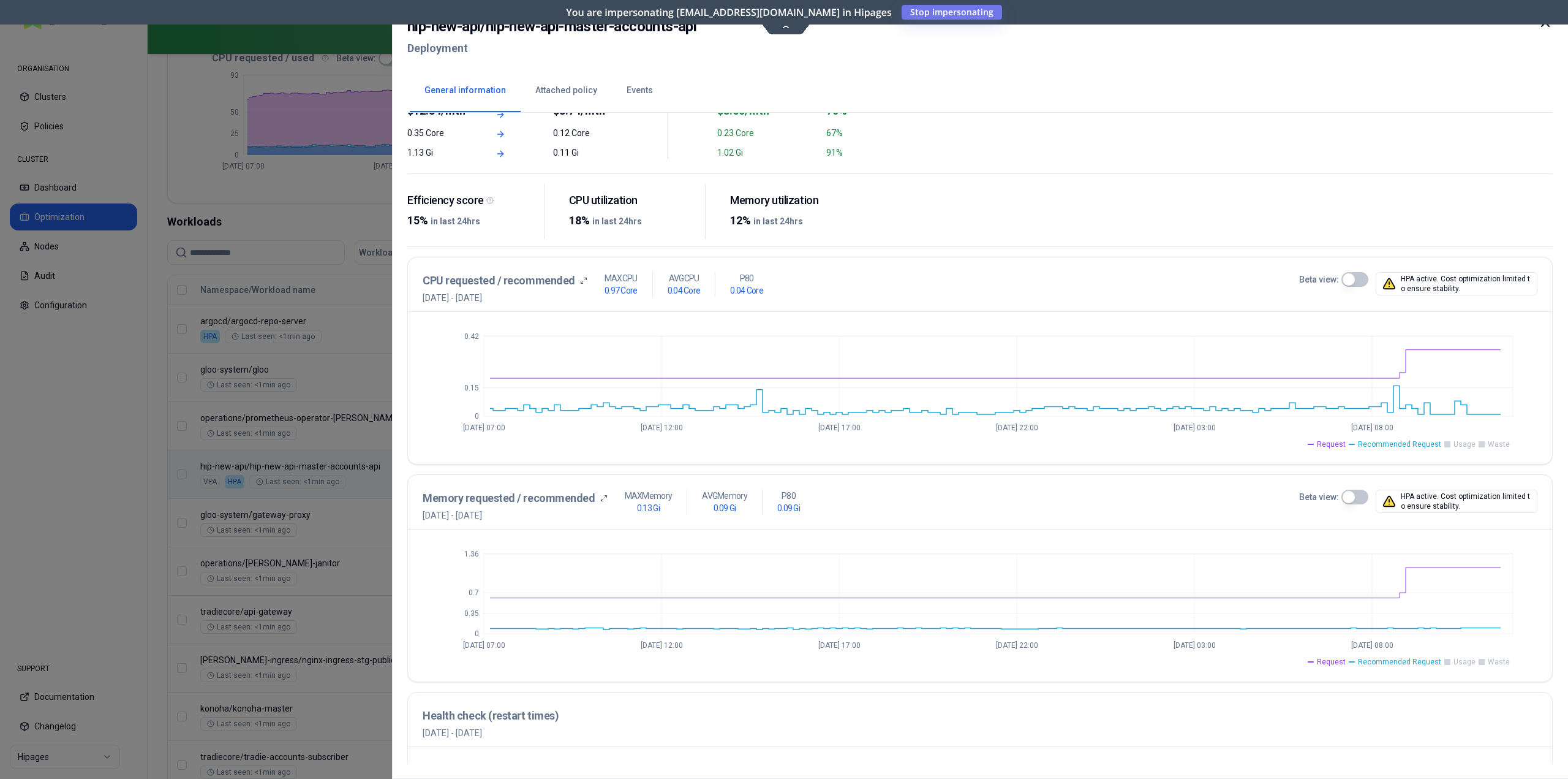
click at [1456, 663] on span "Usage" at bounding box center [1464, 662] width 22 height 10
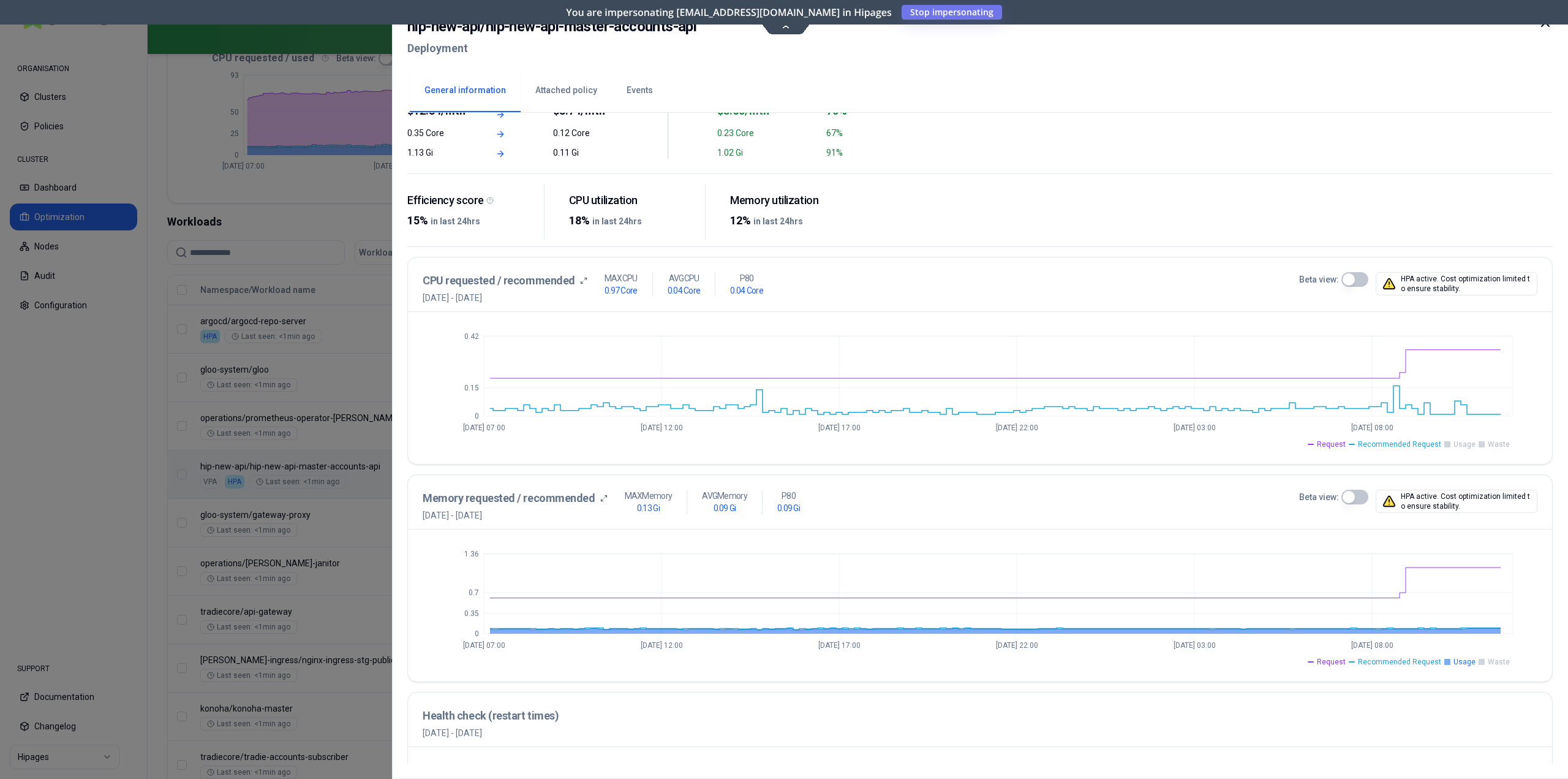
click at [1456, 663] on span "Usage" at bounding box center [1464, 662] width 22 height 10
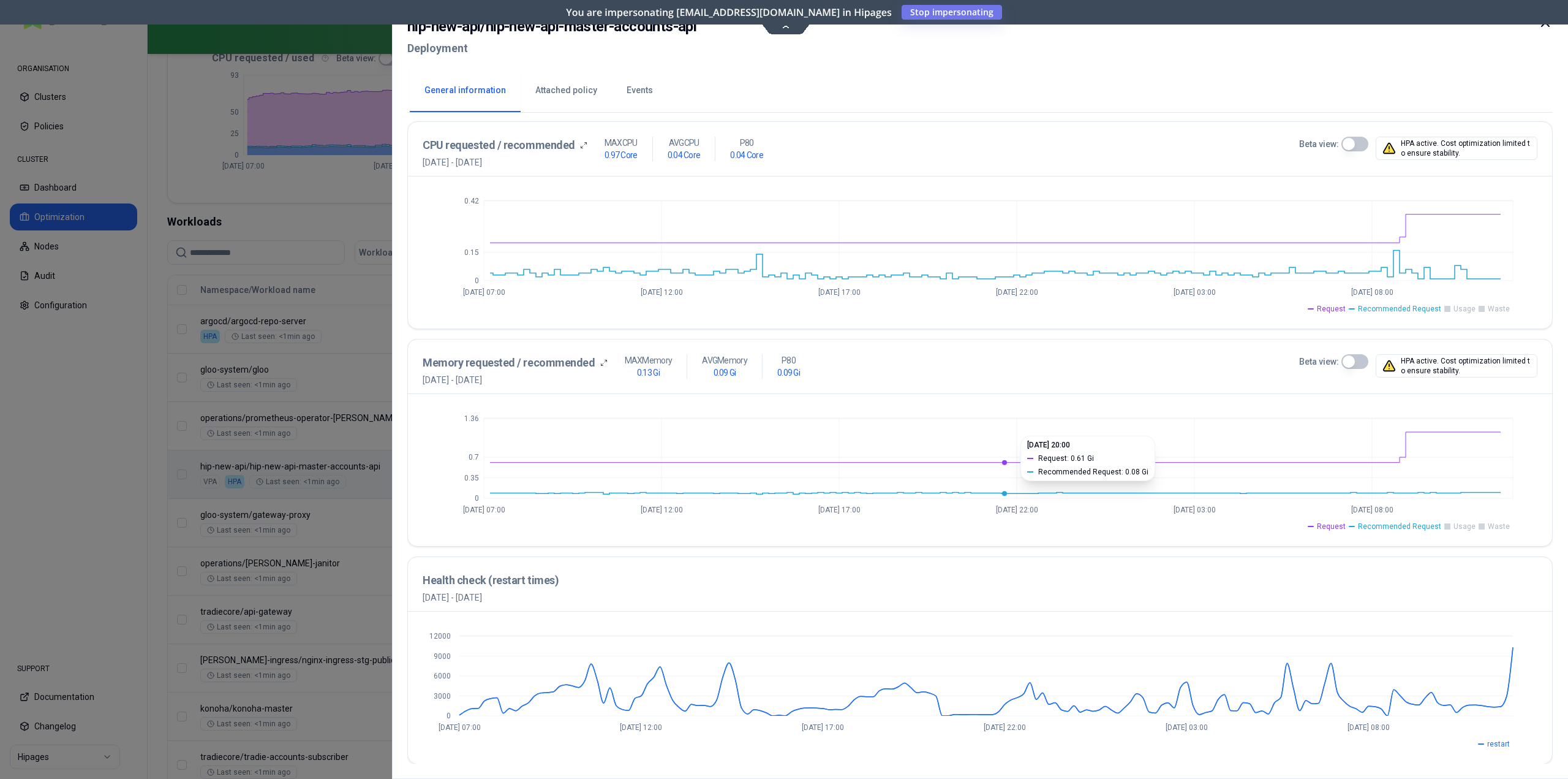
scroll to position [259, 0]
click at [1540, 28] on icon at bounding box center [1545, 22] width 14 height 14
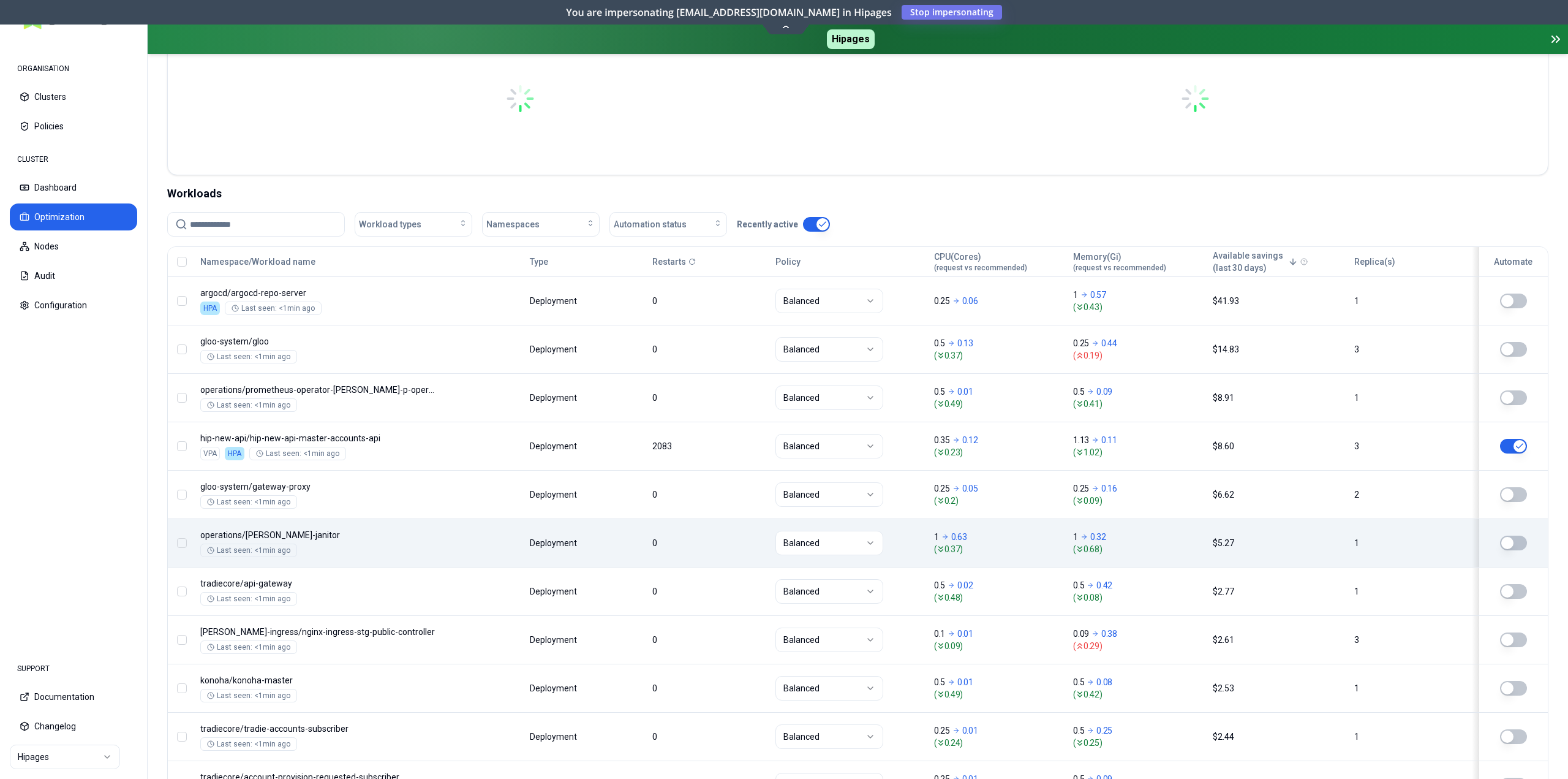
scroll to position [339, 0]
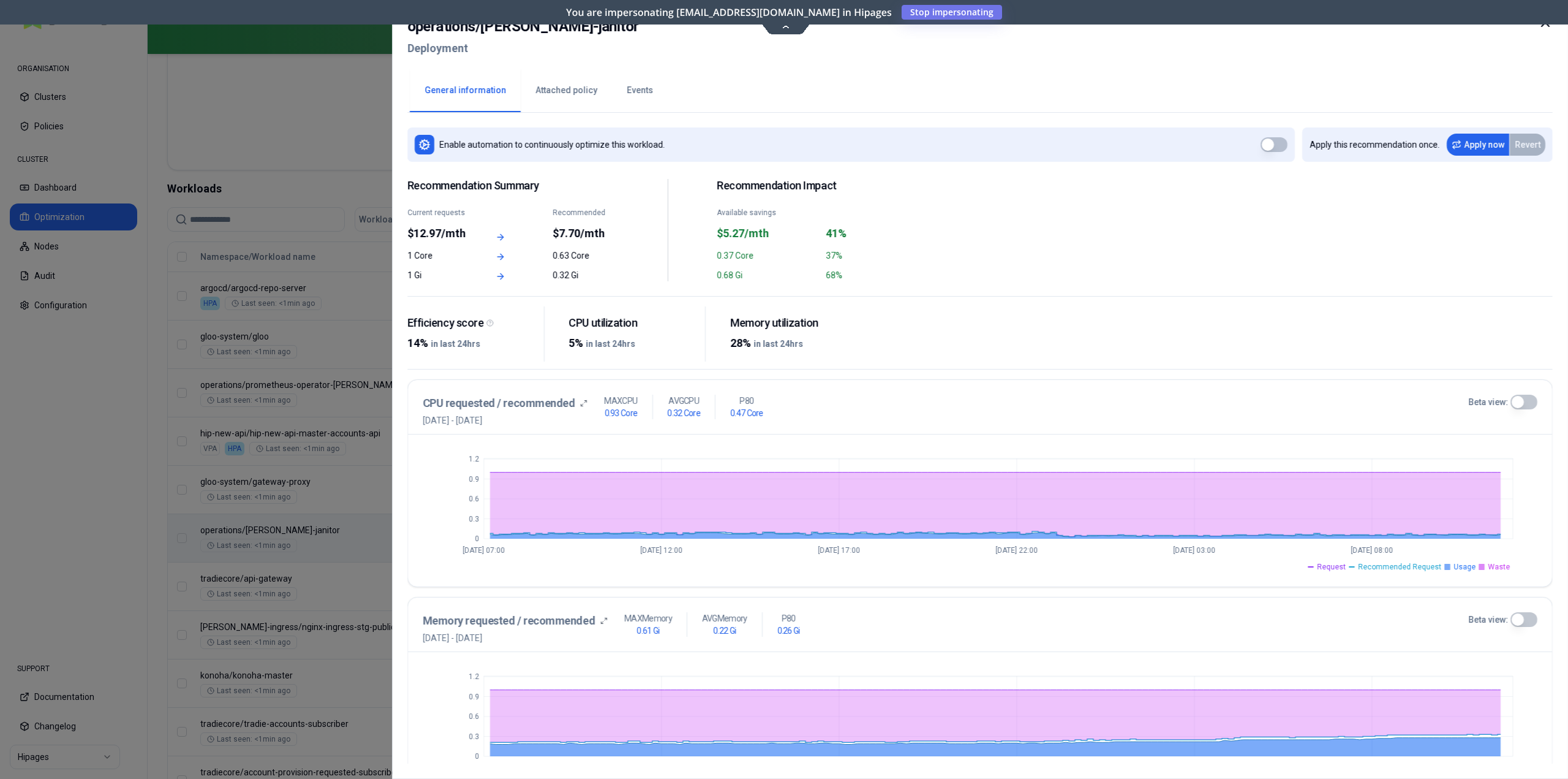
click at [1460, 567] on span "Usage" at bounding box center [1464, 567] width 22 height 10
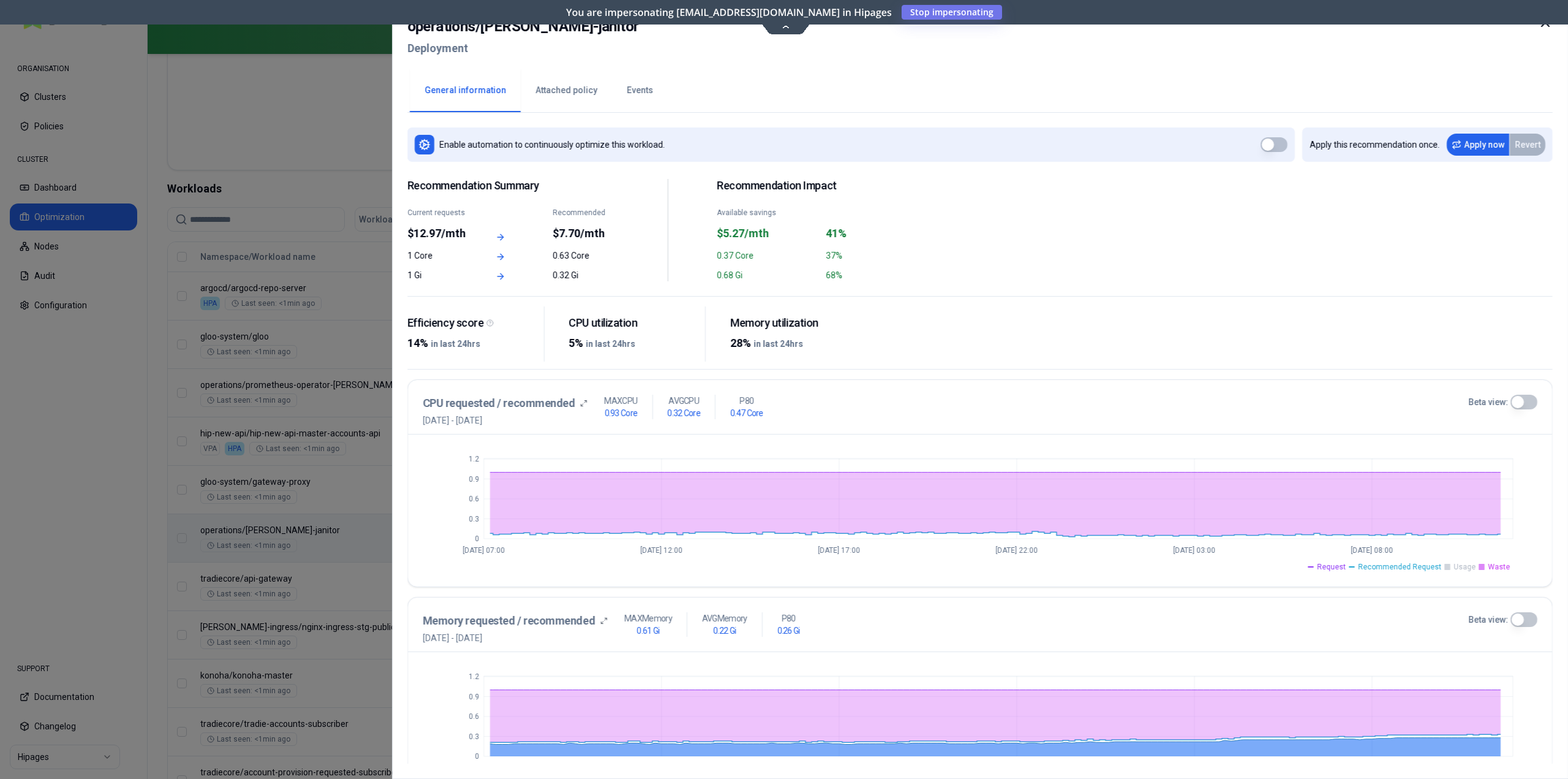
click at [1493, 565] on span "Waste" at bounding box center [1498, 567] width 22 height 10
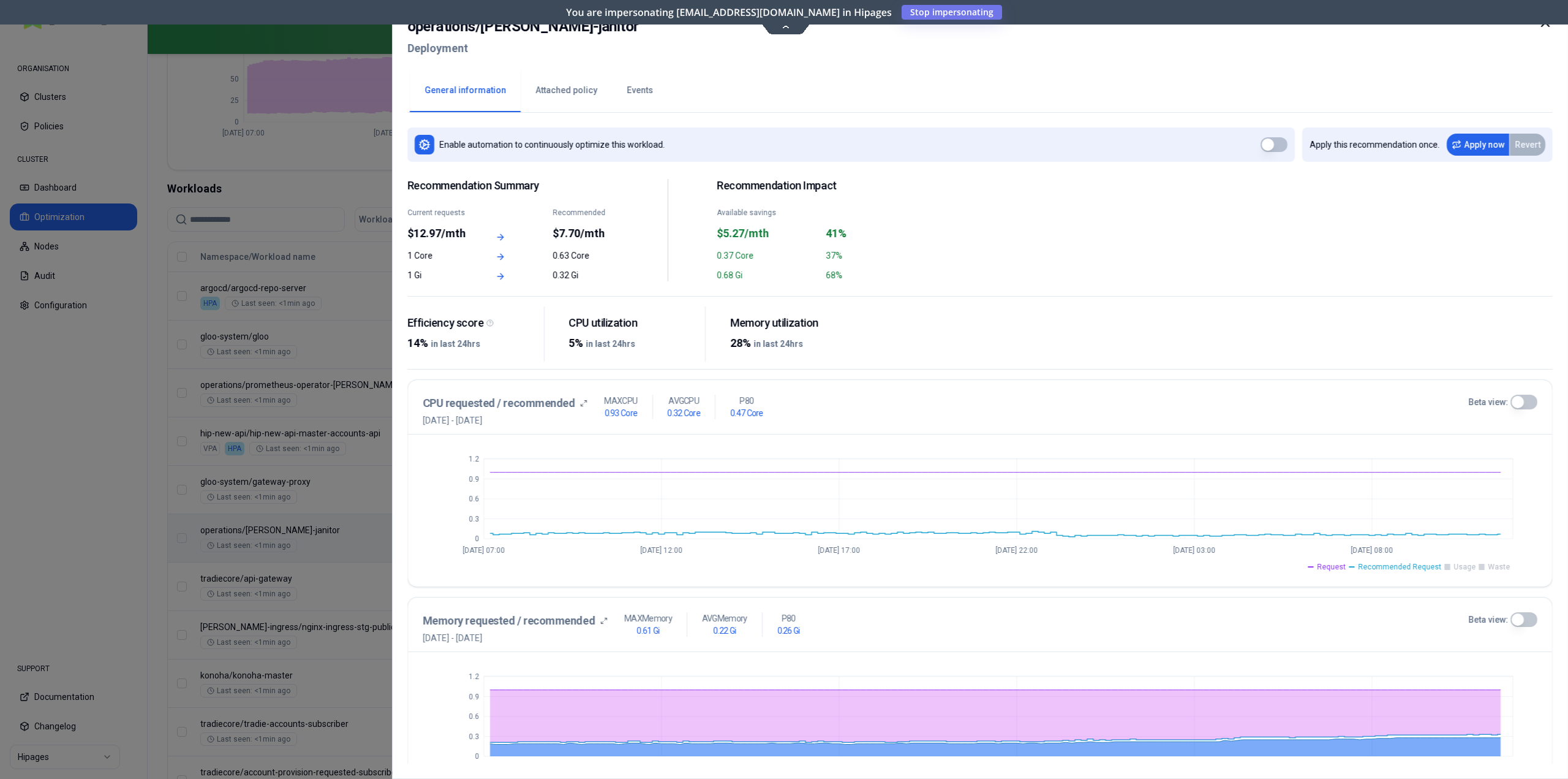
click at [1344, 570] on span "Request" at bounding box center [1331, 567] width 29 height 10
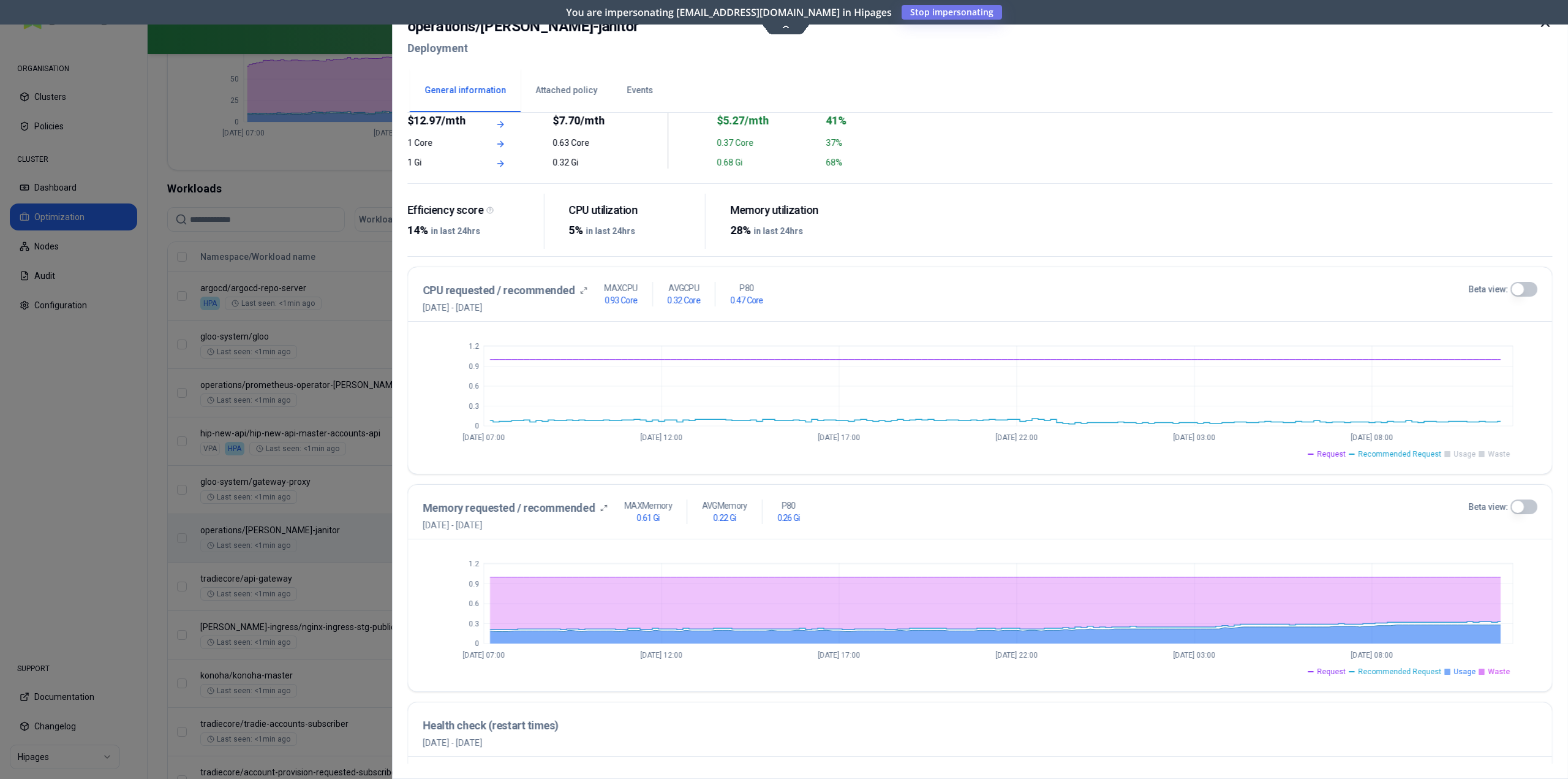
scroll to position [123, 0]
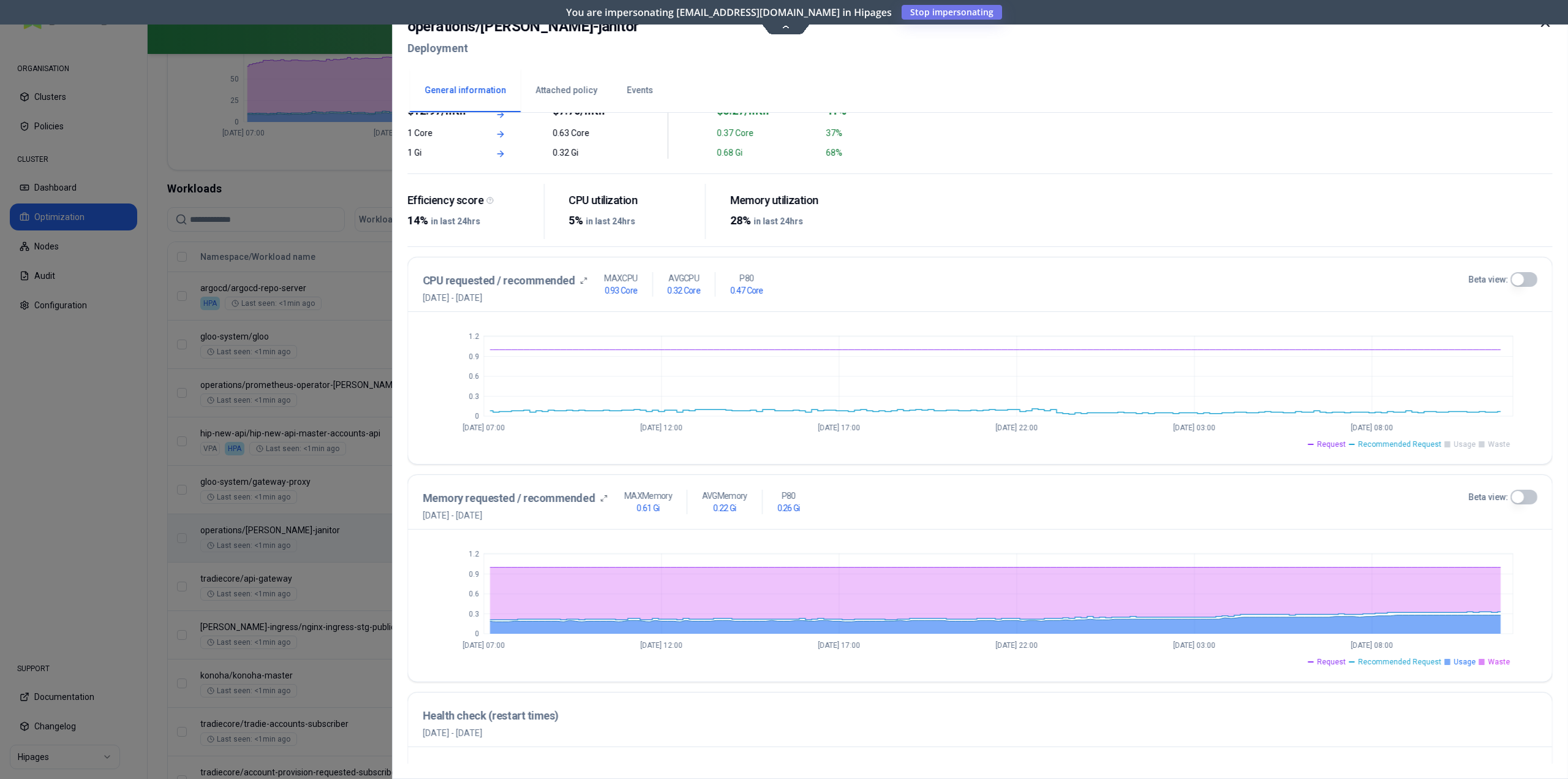
click at [1459, 662] on span "Usage" at bounding box center [1464, 662] width 22 height 10
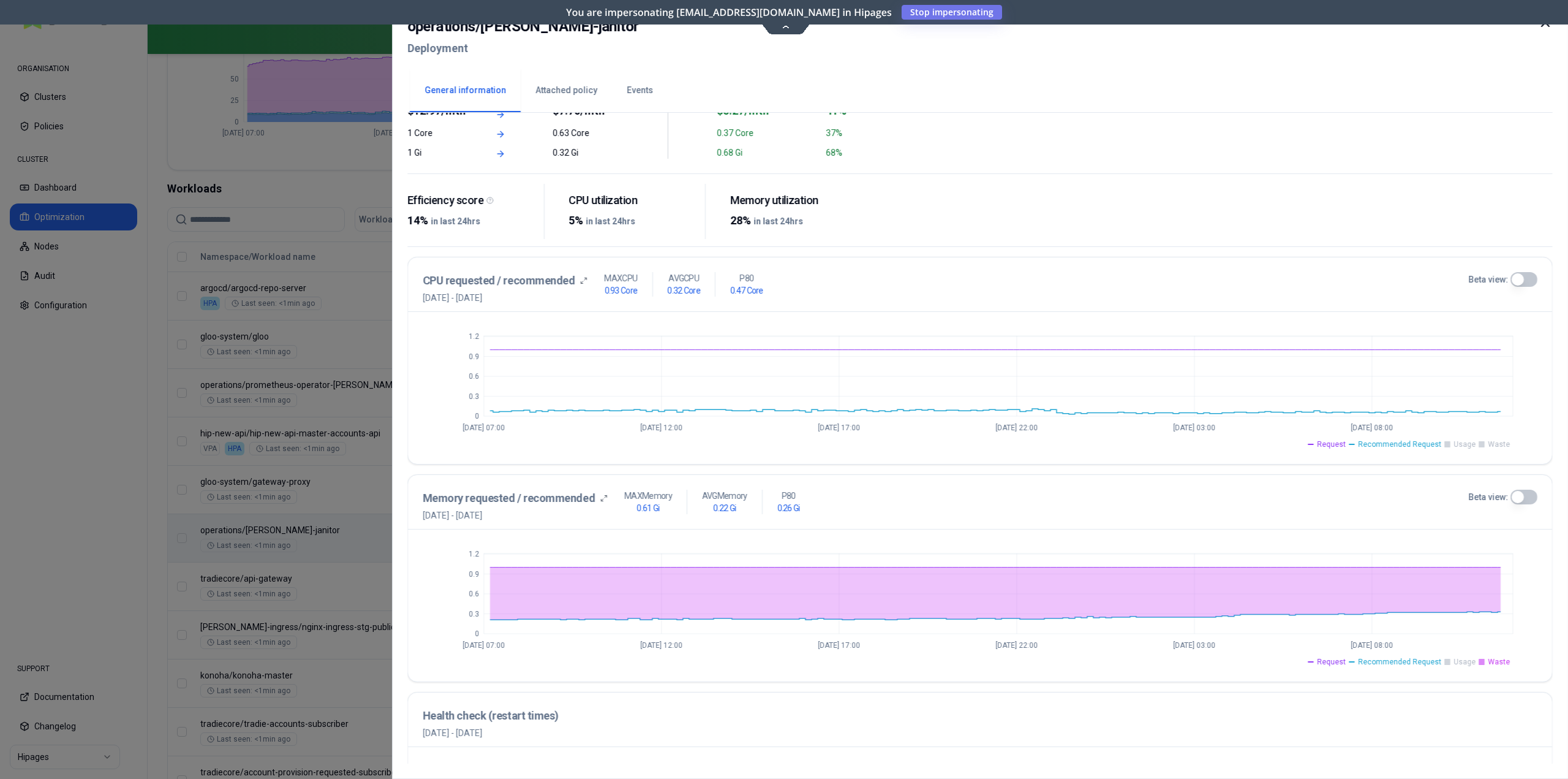
click at [1495, 661] on span "Waste" at bounding box center [1498, 662] width 22 height 10
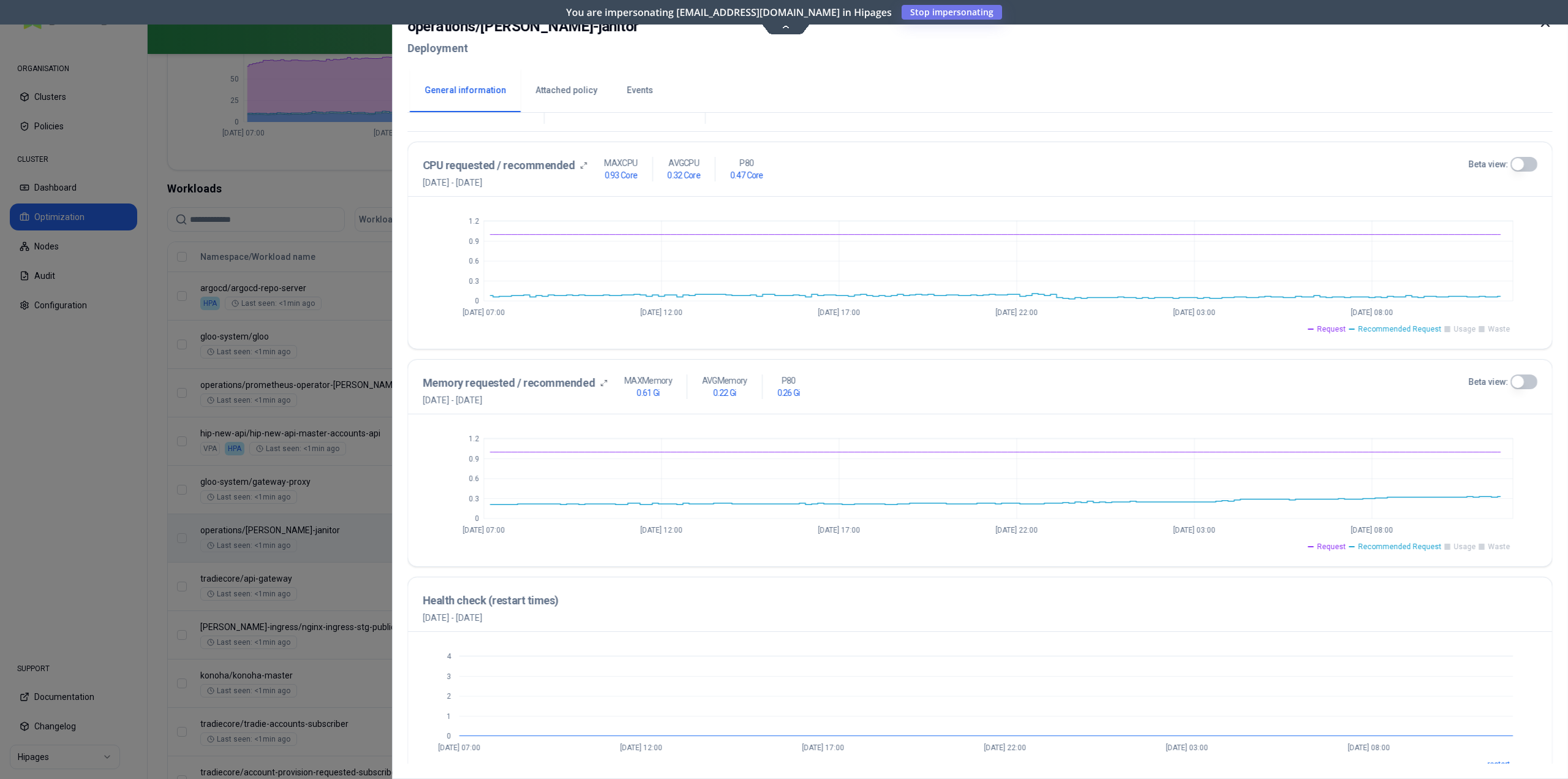
scroll to position [259, 0]
